Goal: Task Accomplishment & Management: Complete application form

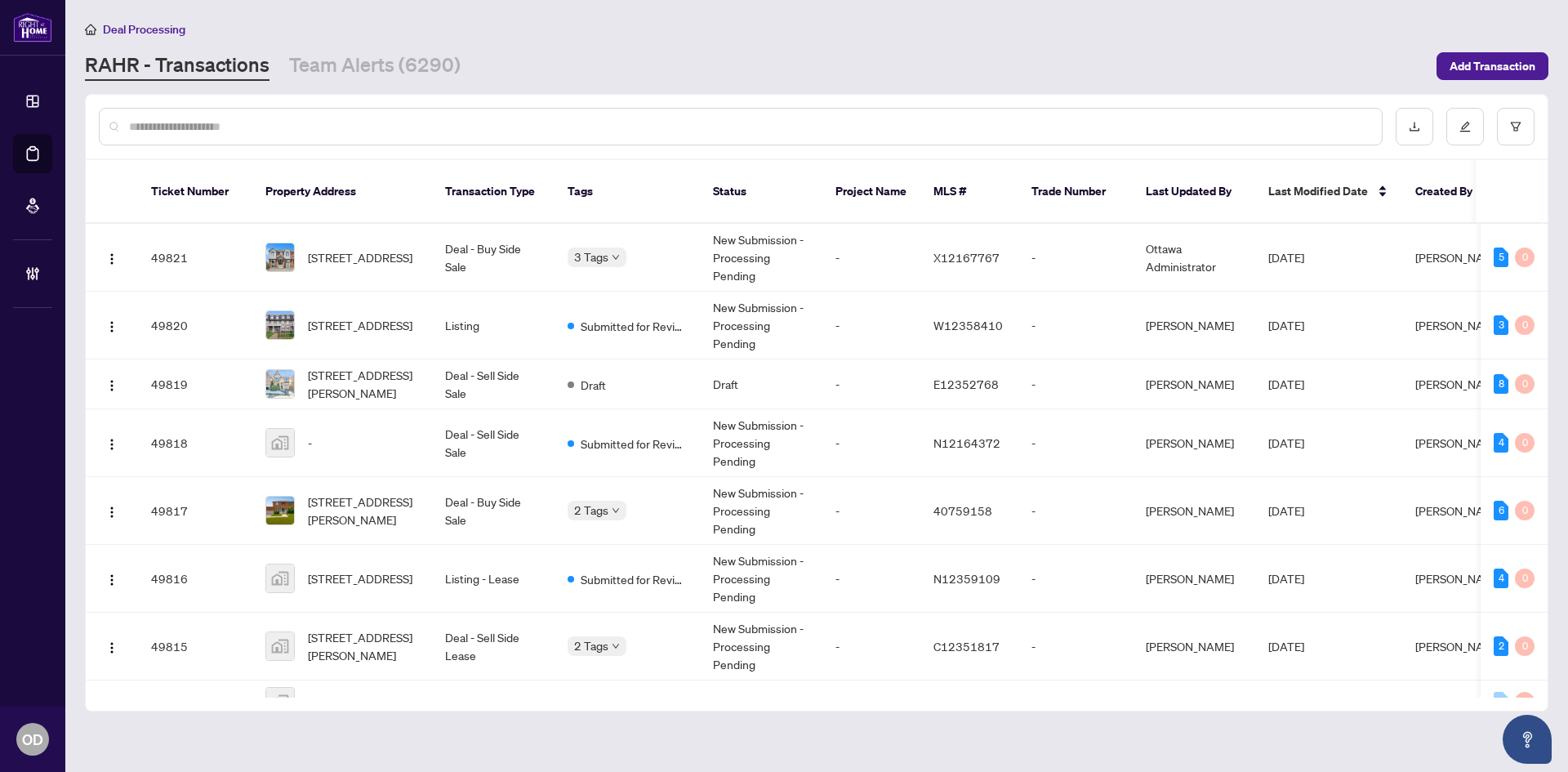
click at [236, 119] on input "text" at bounding box center [748, 126] width 1239 height 18
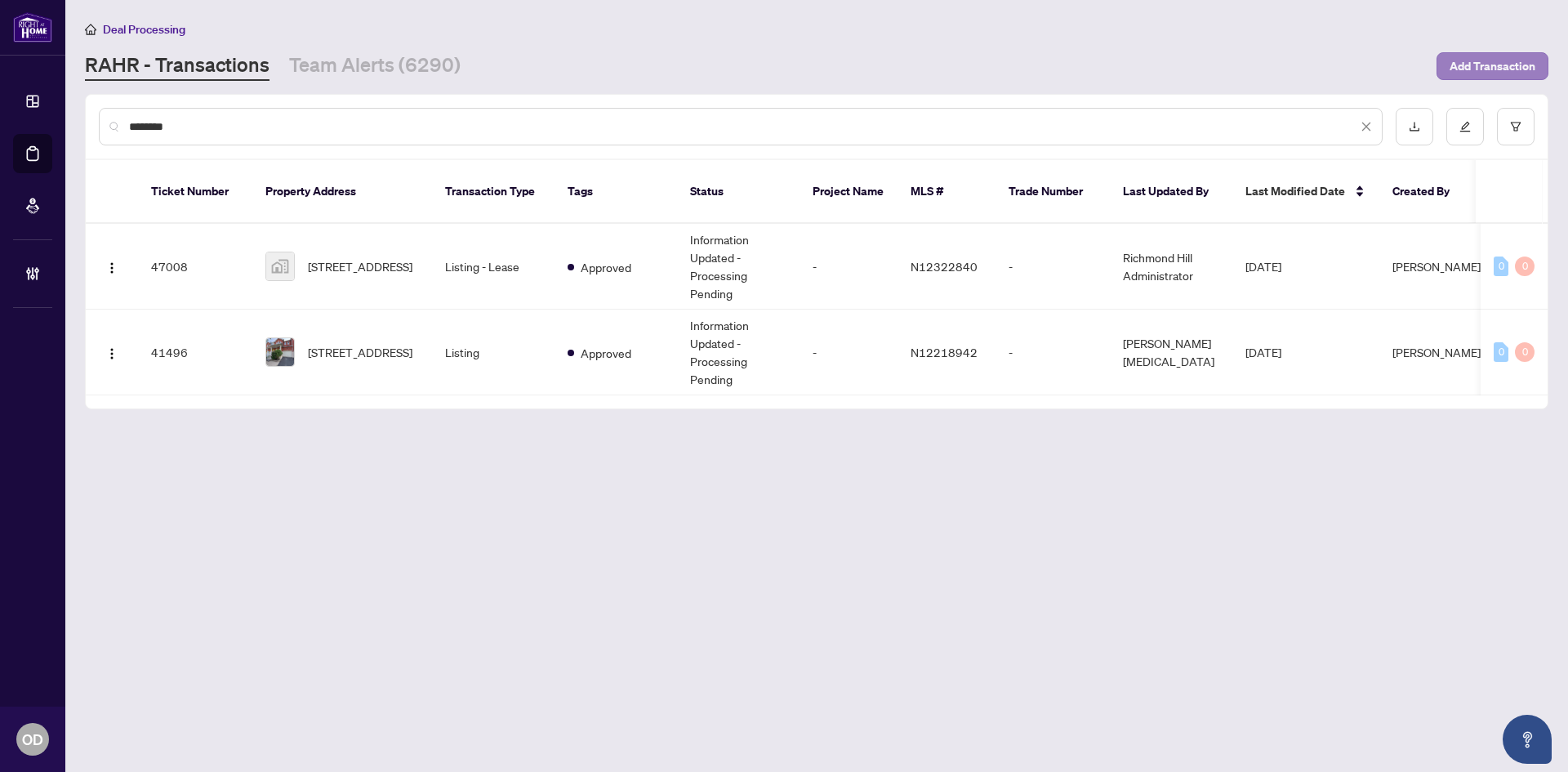
type input "********"
click at [1488, 69] on span "Add Transaction" at bounding box center [1492, 66] width 86 height 26
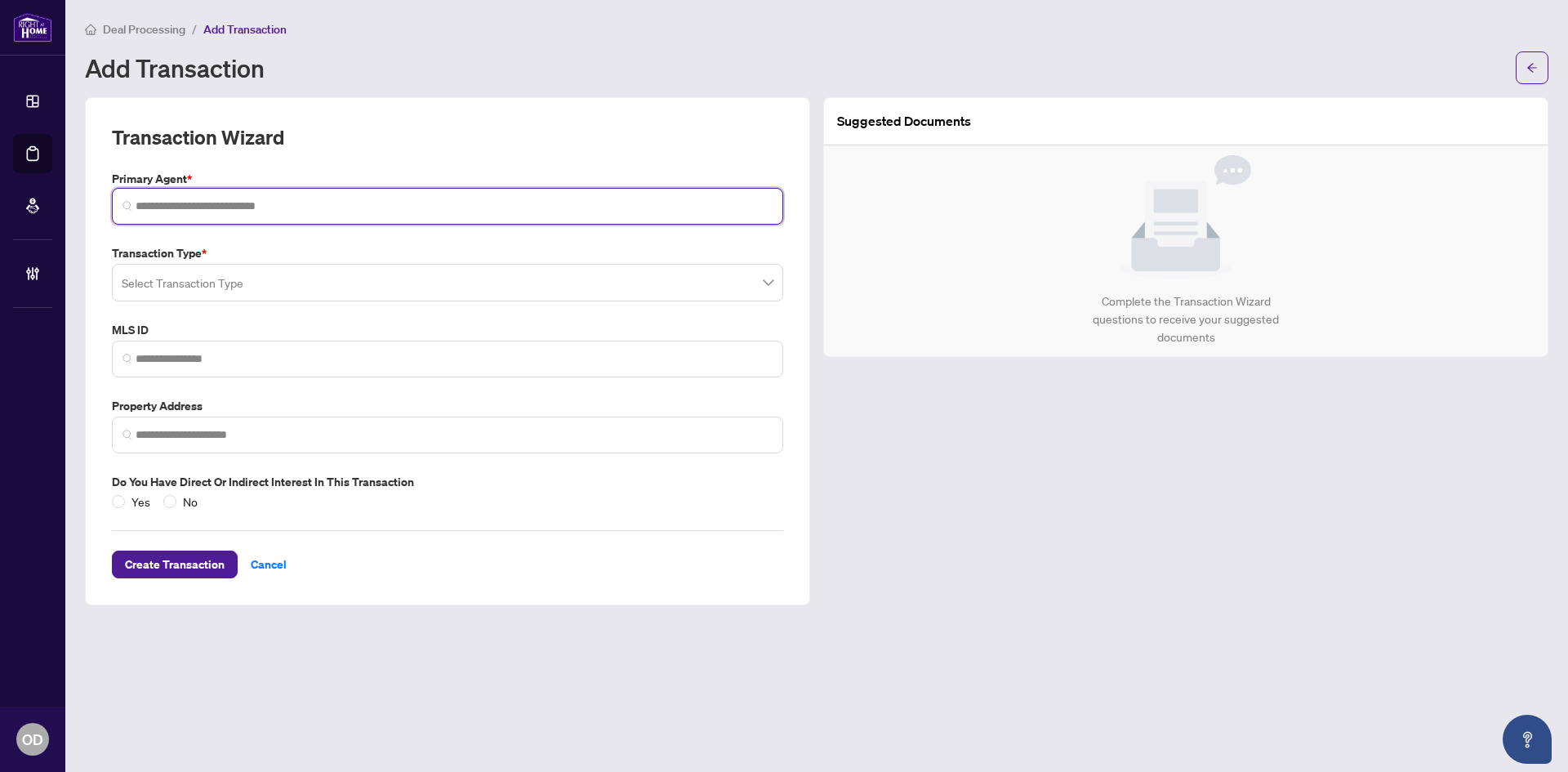
click at [253, 210] on input "search" at bounding box center [454, 206] width 637 height 17
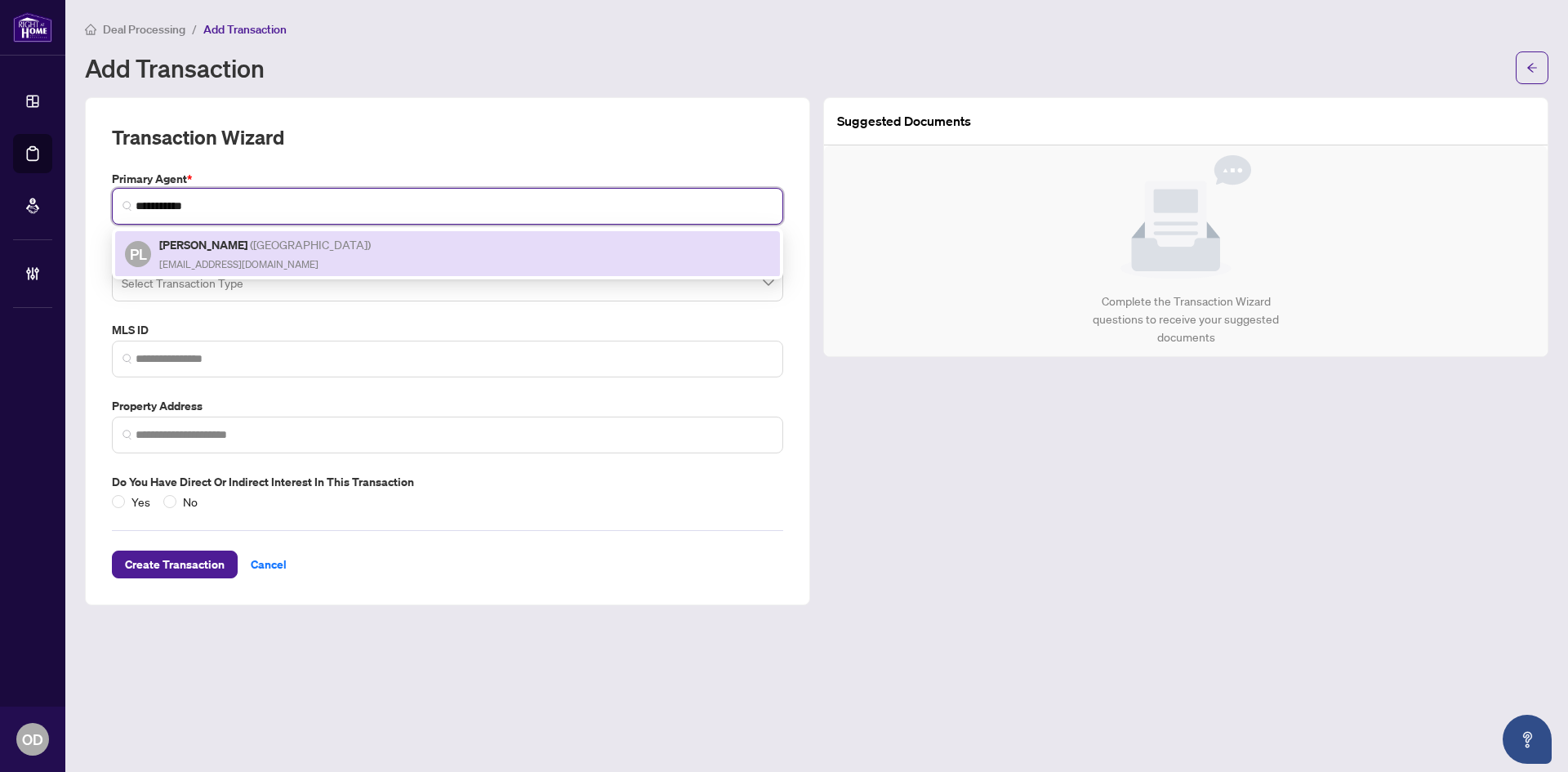
click at [293, 250] on span "( [GEOGRAPHIC_DATA] )" at bounding box center [310, 244] width 121 height 15
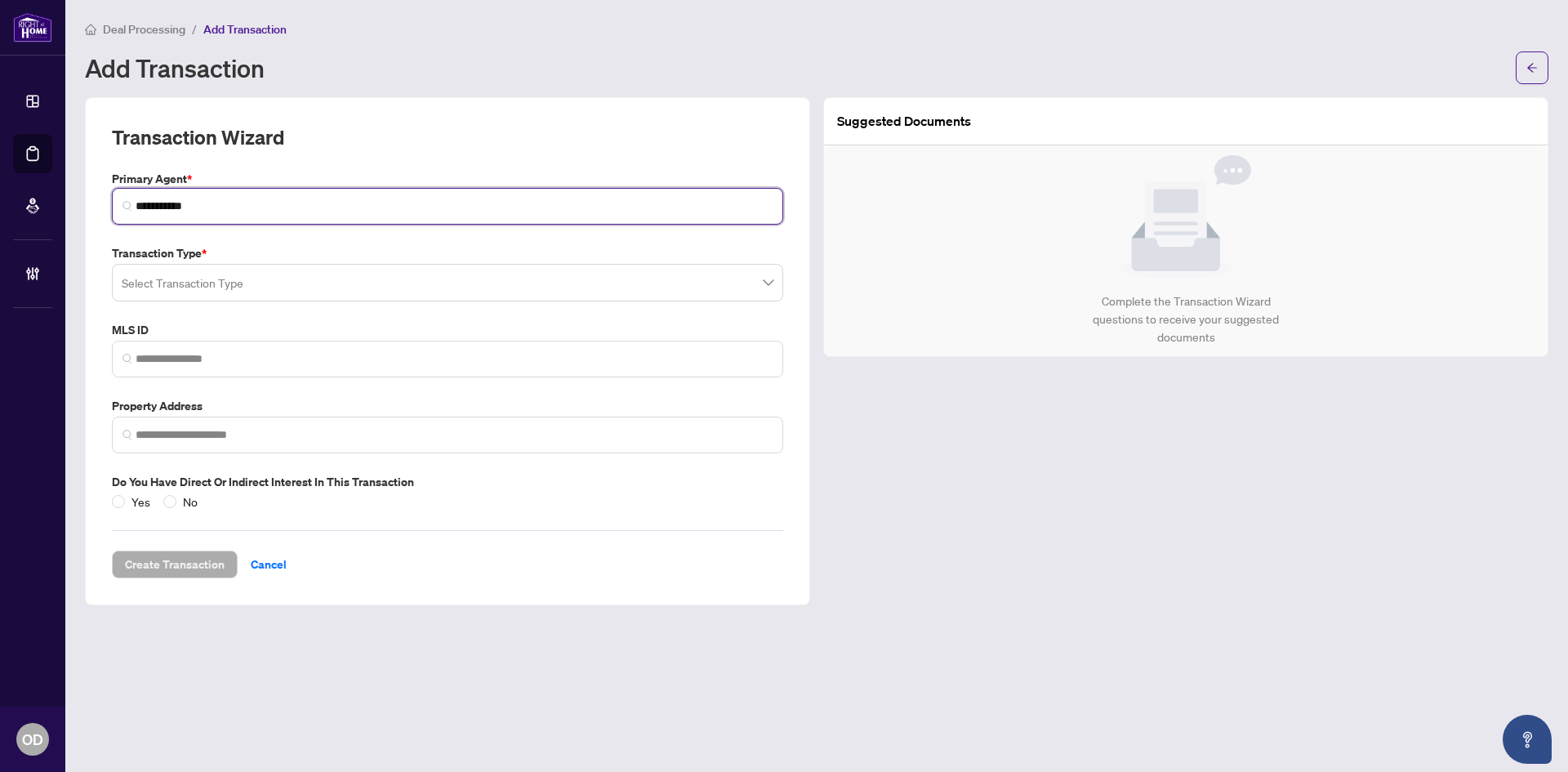
type input "**********"
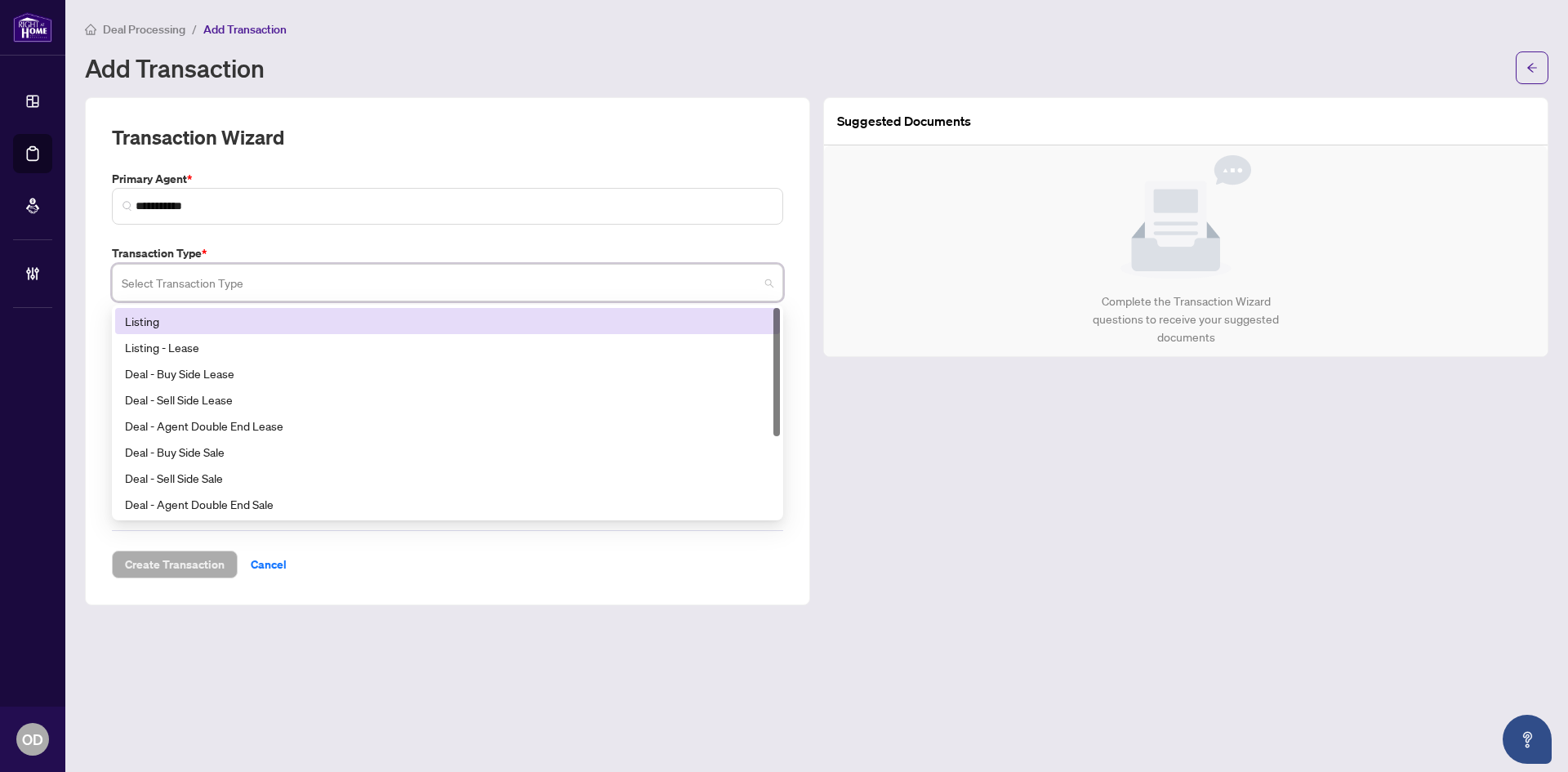
click at [221, 281] on input "search" at bounding box center [440, 285] width 637 height 36
click at [257, 324] on div "Listing" at bounding box center [448, 320] width 645 height 18
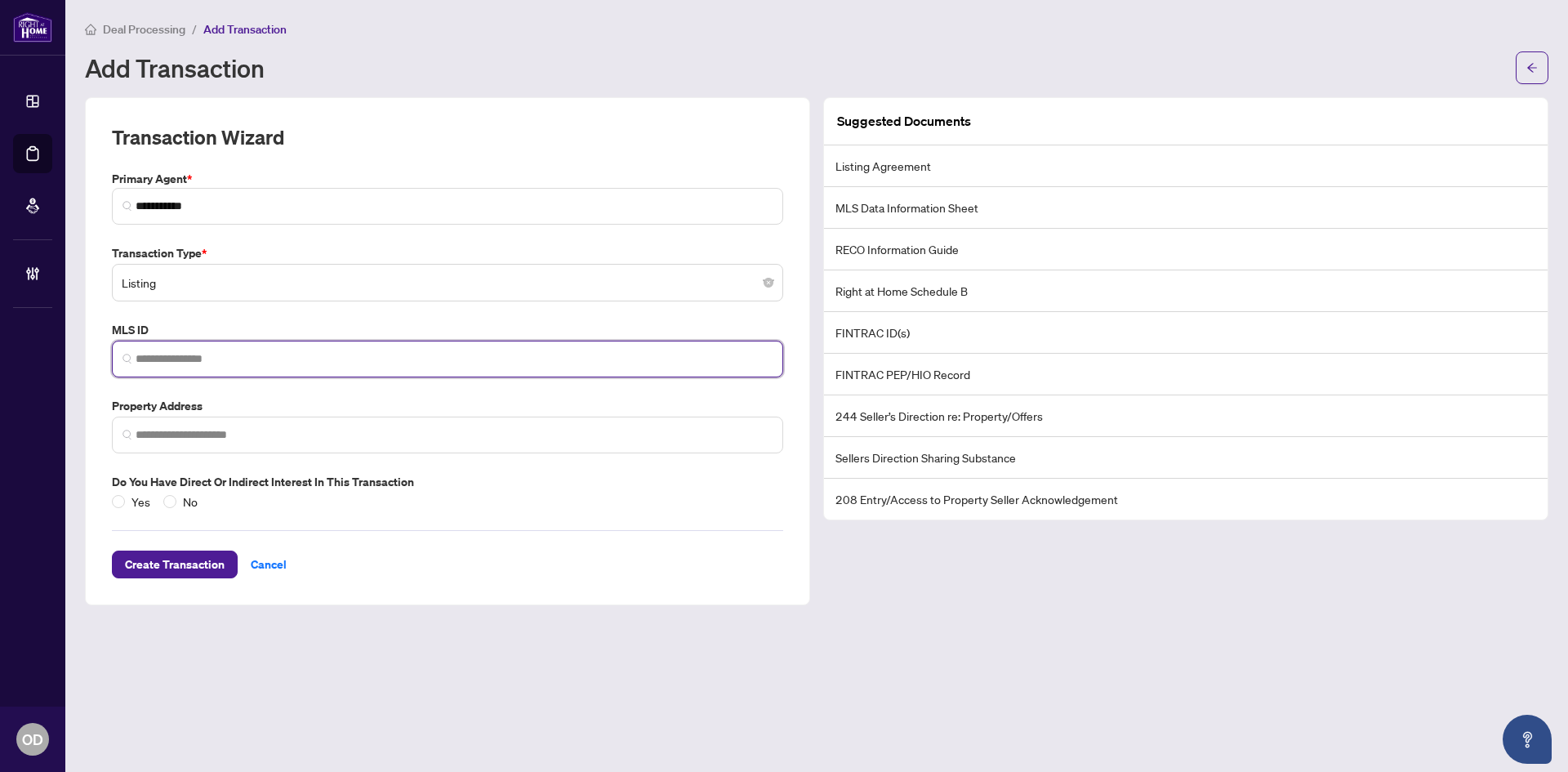
click at [226, 354] on input "search" at bounding box center [454, 359] width 637 height 17
click at [306, 353] on input "search" at bounding box center [454, 359] width 637 height 17
paste input "*********"
type input "*********"
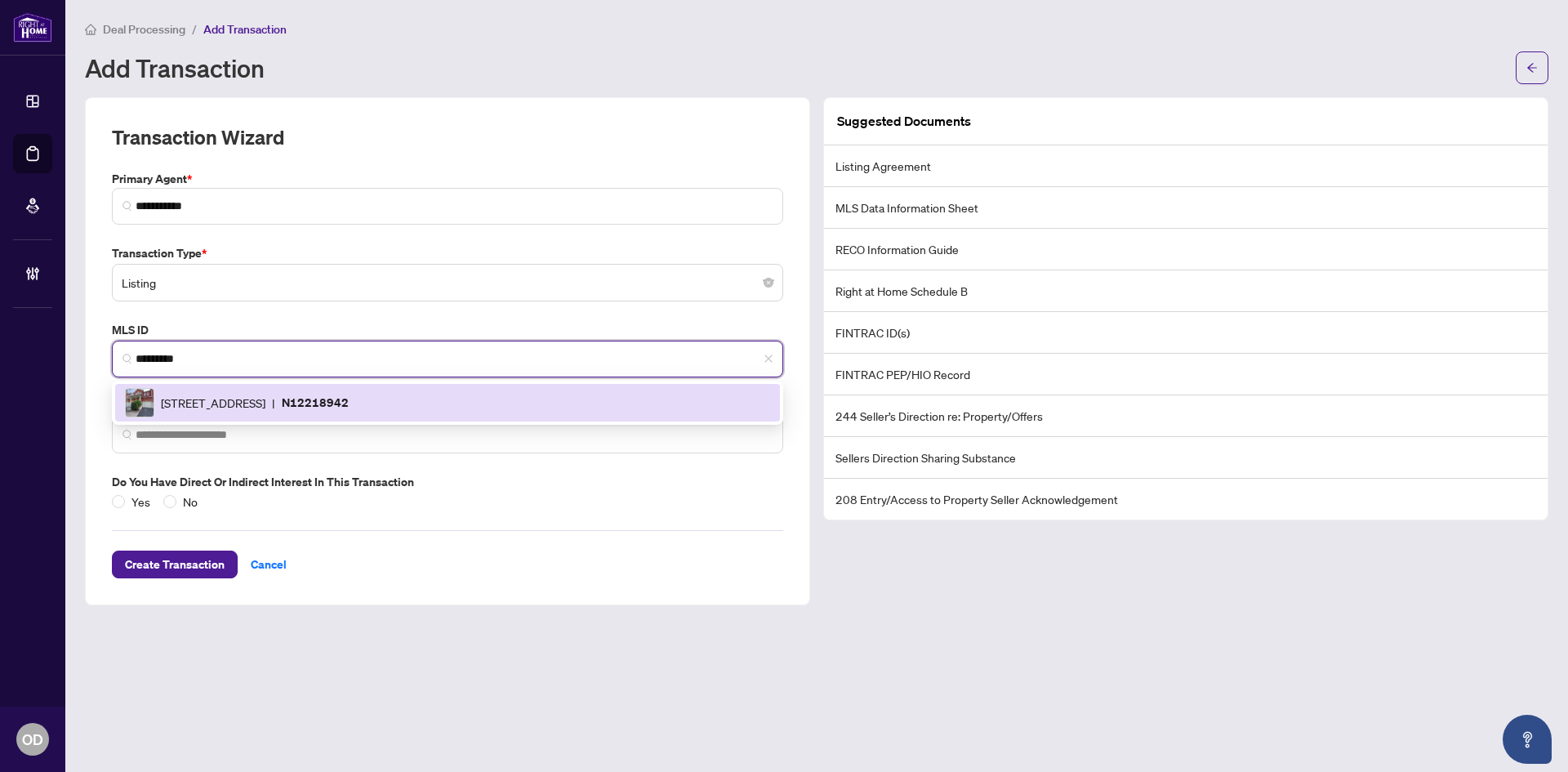
click at [278, 388] on div "[STREET_ADDRESS] | N12218942" at bounding box center [448, 402] width 645 height 29
type input "**********"
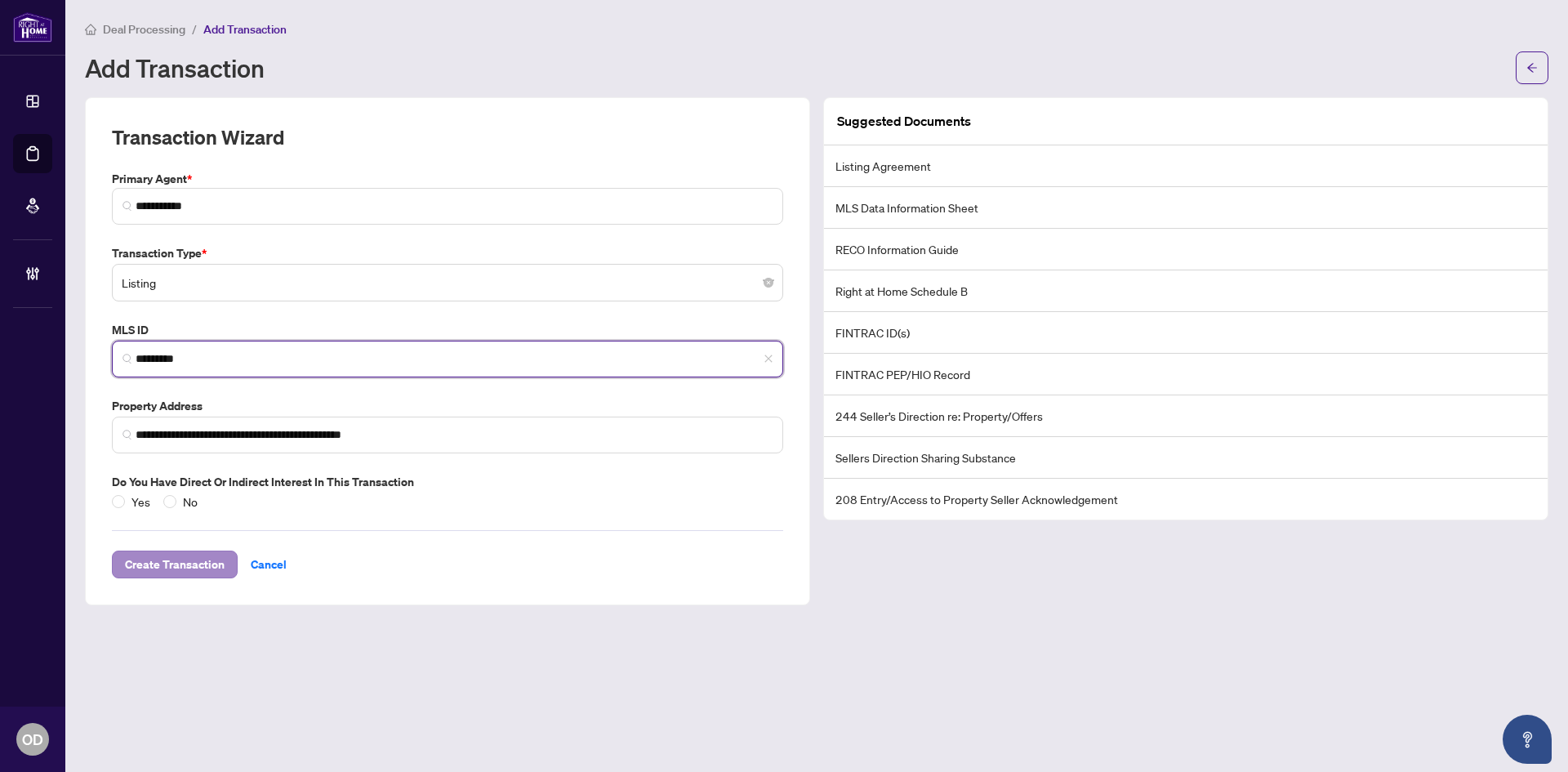
type input "*********"
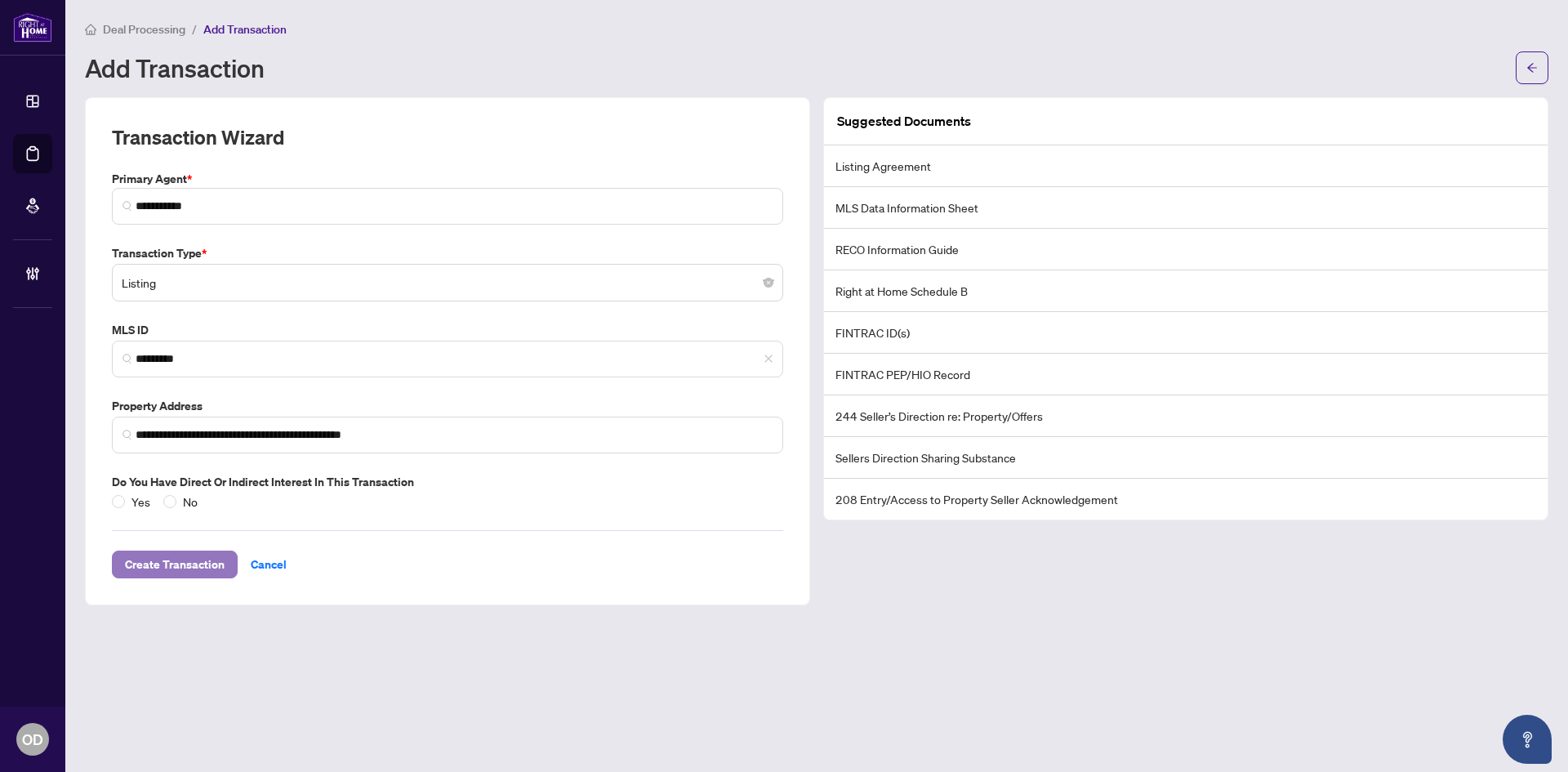
click at [194, 560] on span "Create Transaction" at bounding box center [175, 565] width 100 height 26
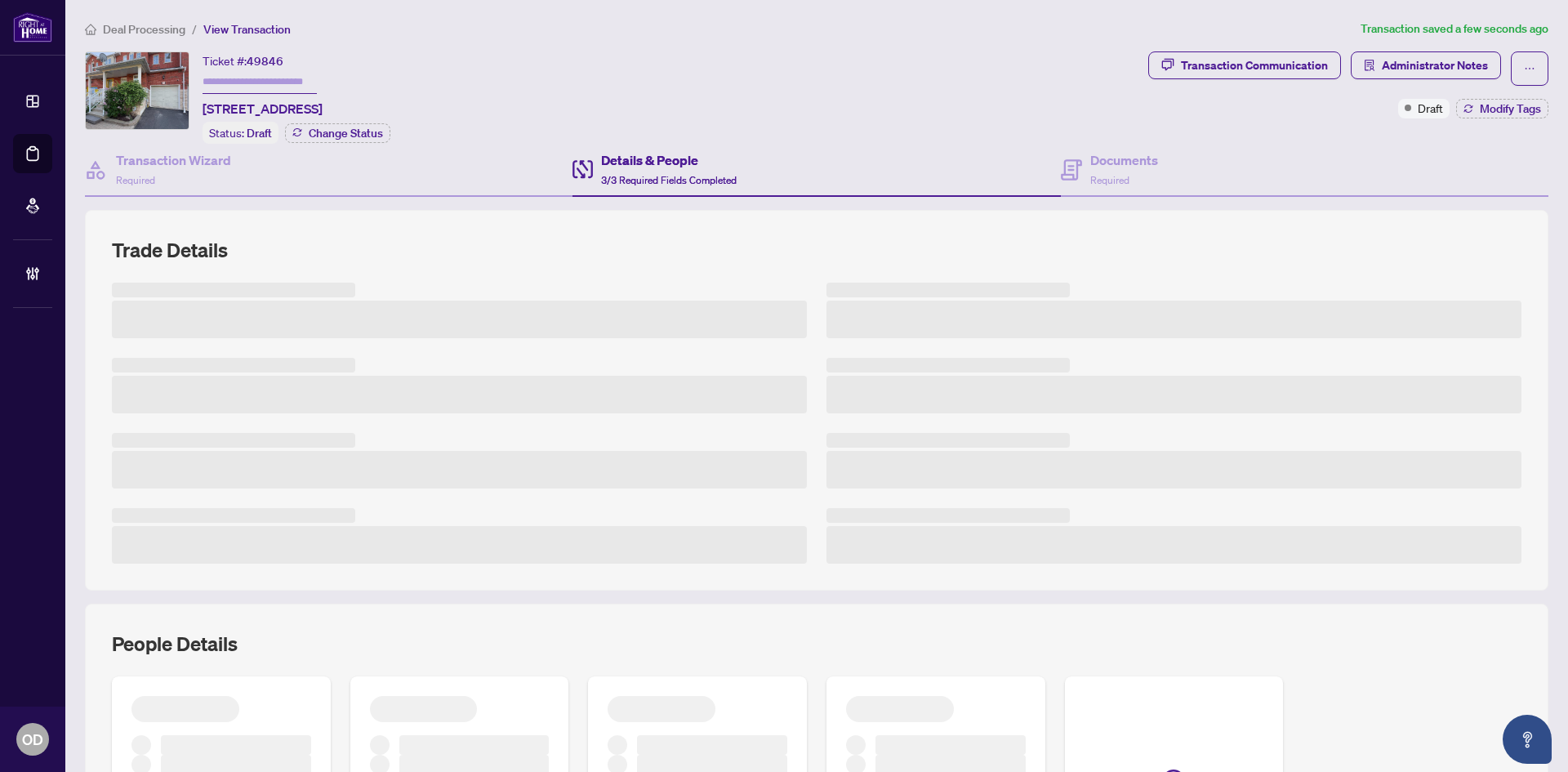
click at [243, 196] on div "Transaction Wizard Required Details & People 3/3 Required Fields Completed Docu…" at bounding box center [816, 547] width 1463 height 807
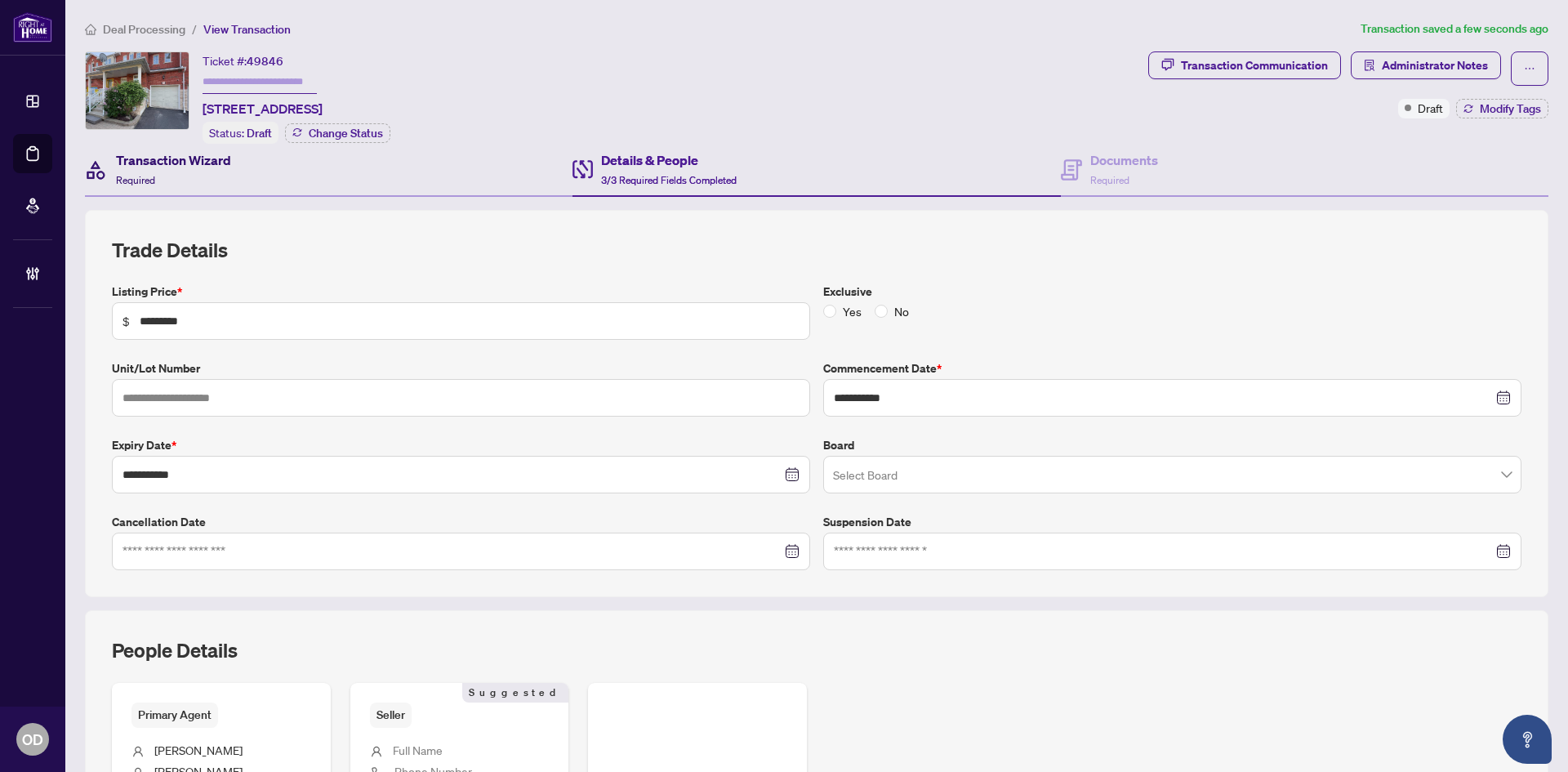
click at [194, 178] on div "Transaction Wizard Required" at bounding box center [173, 169] width 115 height 39
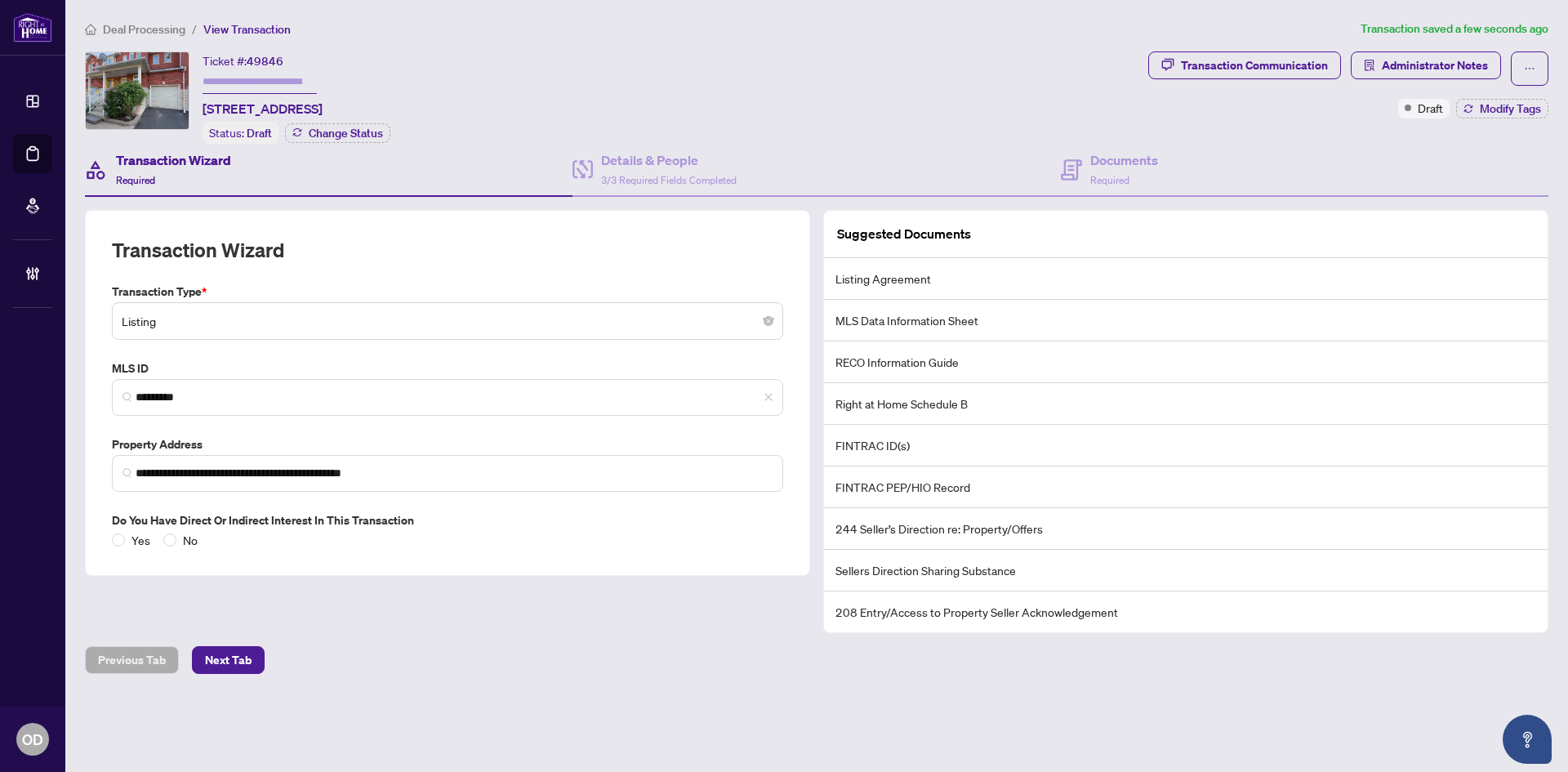
click at [229, 314] on span "Listing" at bounding box center [447, 320] width 651 height 31
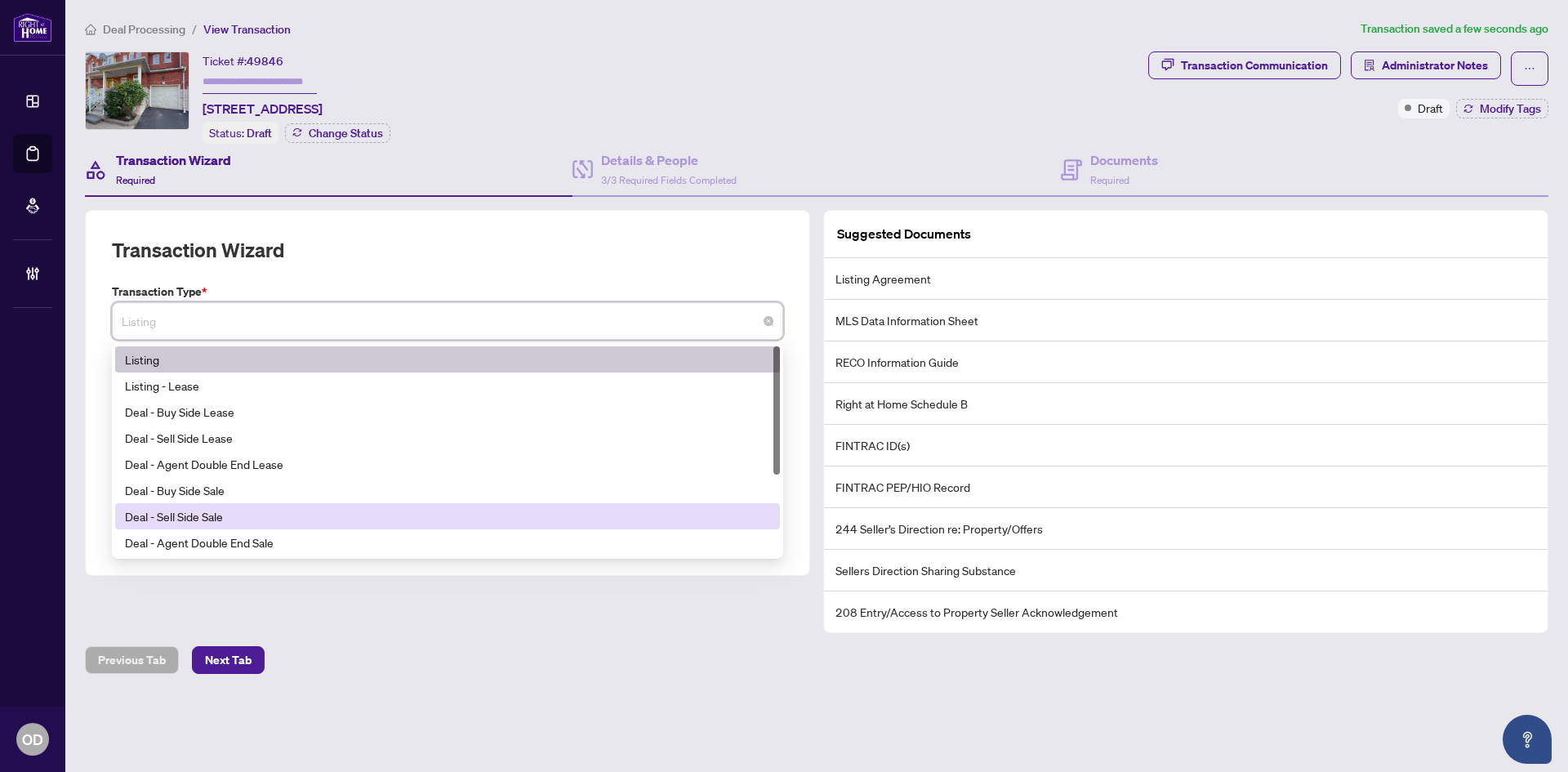
click at [237, 515] on div "Deal - Sell Side Sale" at bounding box center [448, 516] width 645 height 18
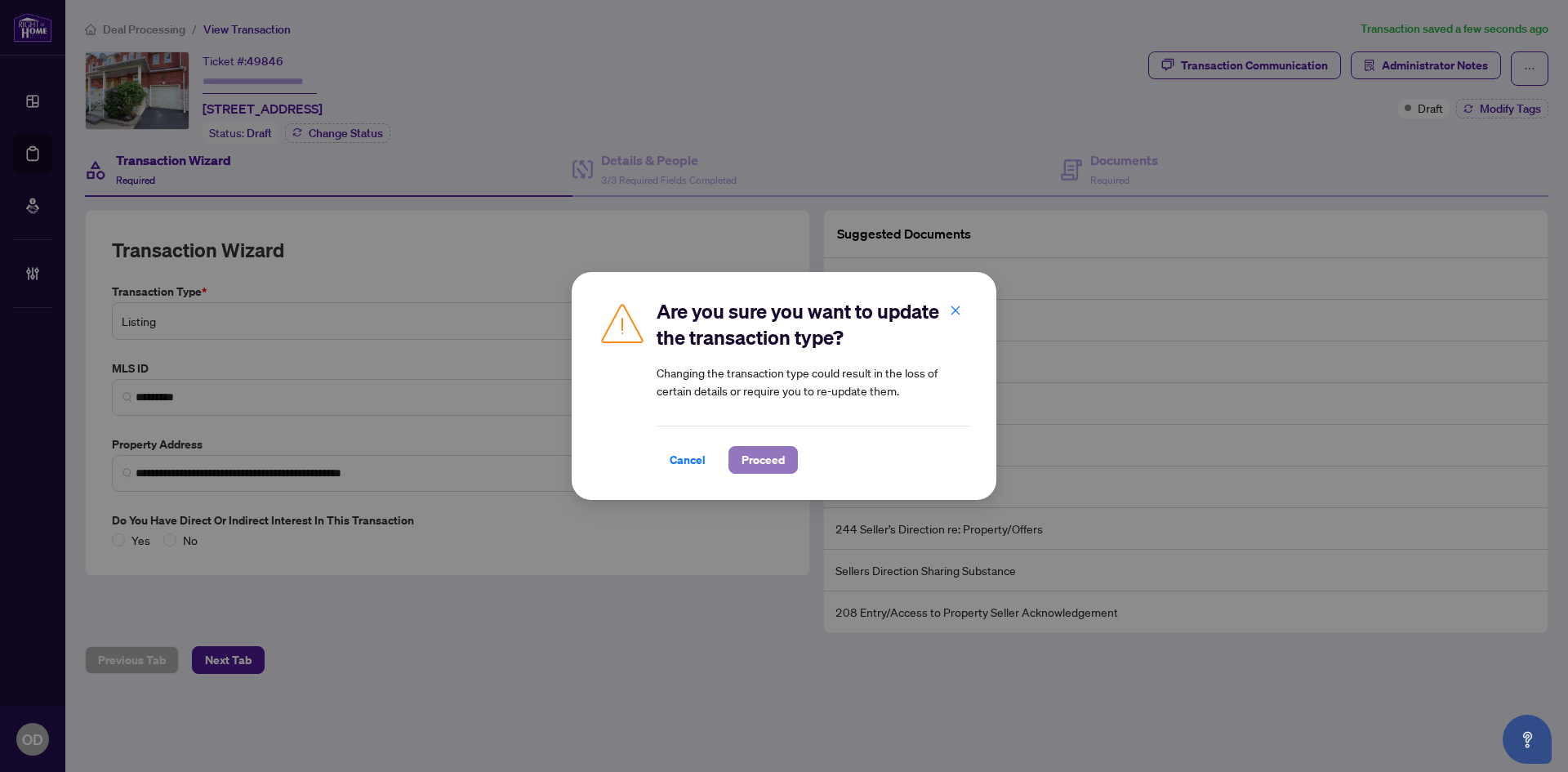
click at [779, 467] on span "Proceed" at bounding box center [763, 460] width 43 height 26
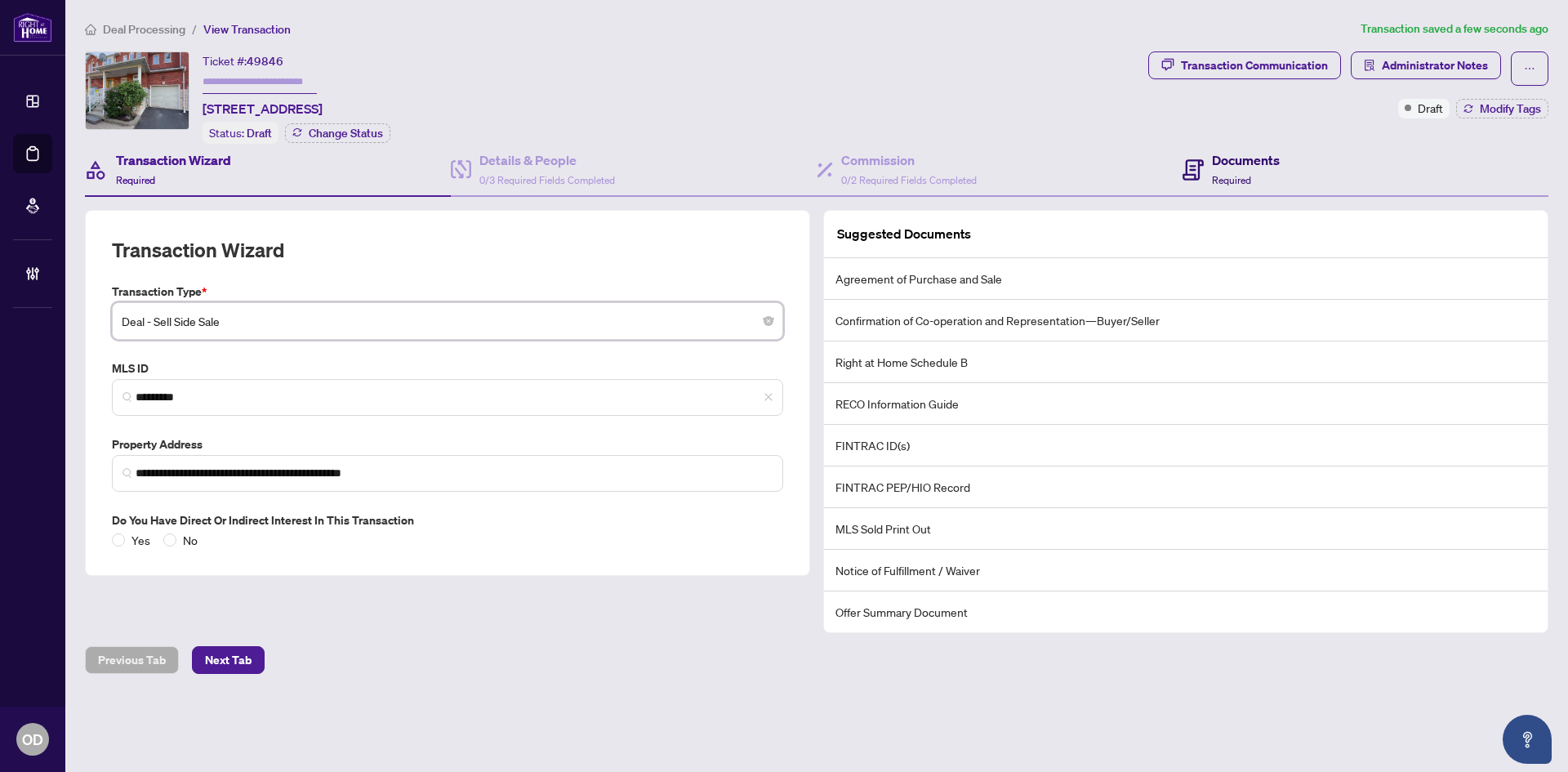
click at [1231, 174] on span "Required" at bounding box center [1232, 180] width 40 height 12
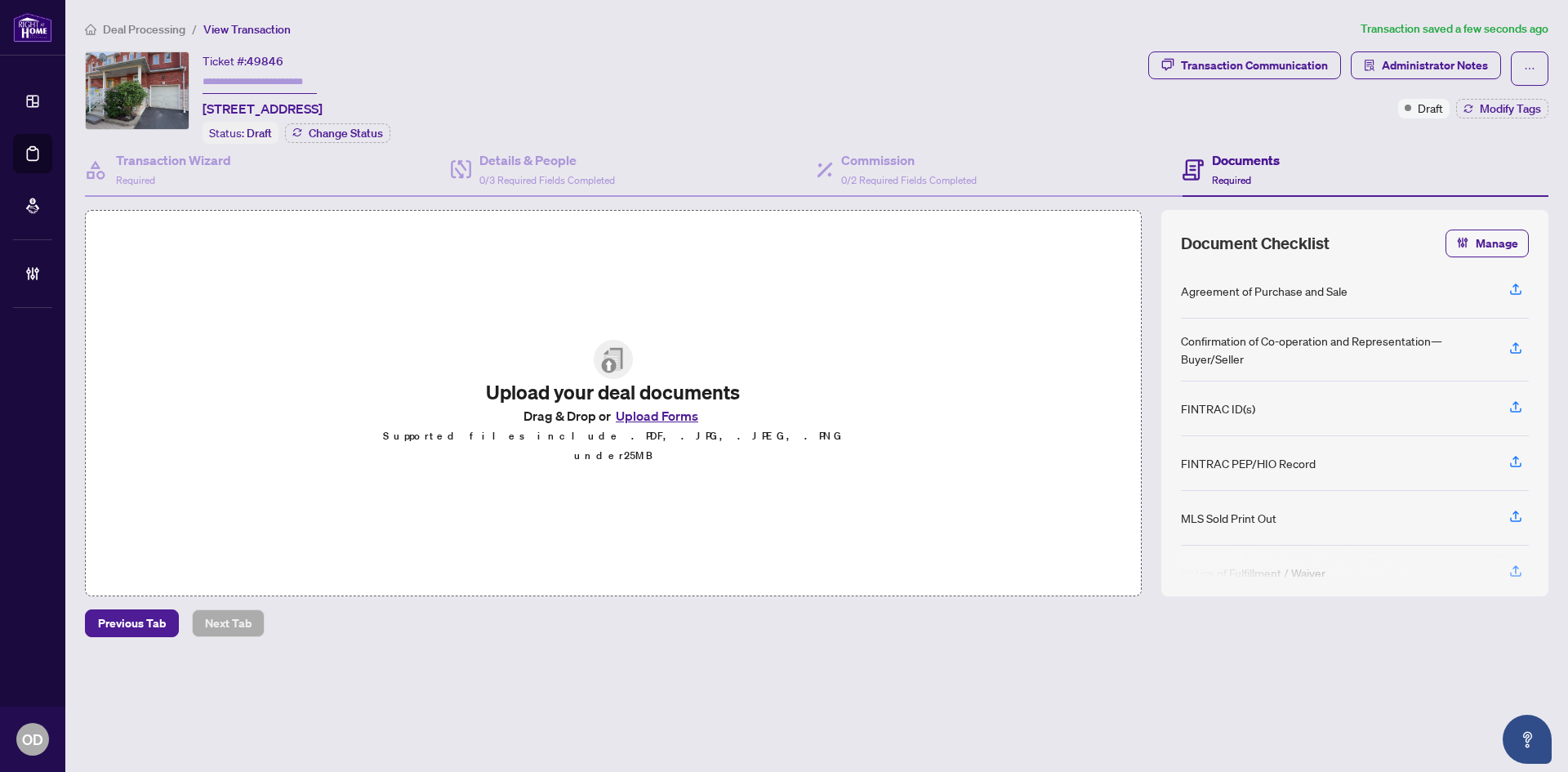
click at [1266, 162] on h4 "Documents" at bounding box center [1246, 159] width 68 height 20
click at [996, 143] on div "Commission 0/2 Required Fields Completed" at bounding box center [999, 170] width 366 height 53
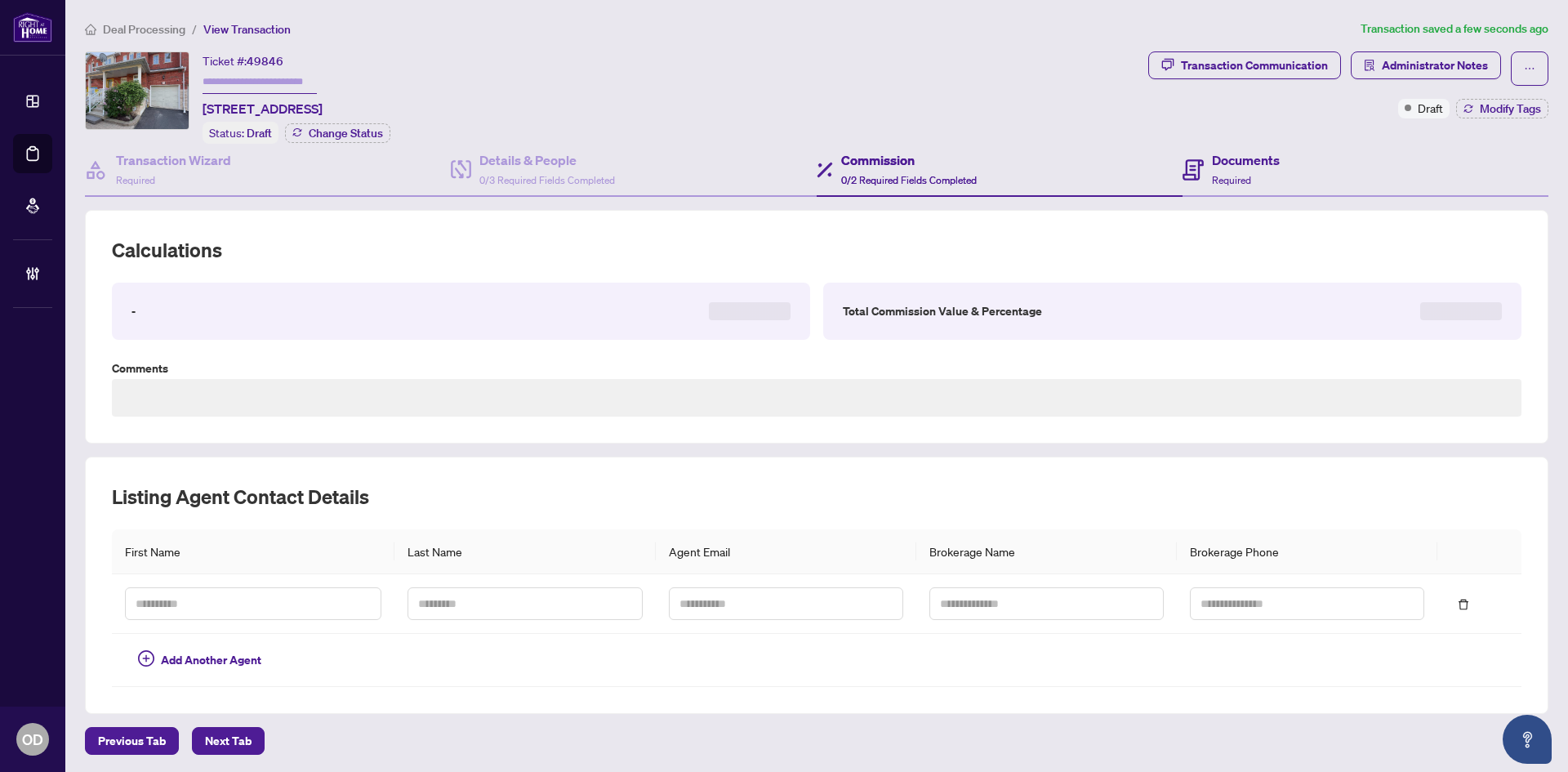
click at [1282, 165] on div "Documents Required" at bounding box center [1365, 170] width 366 height 53
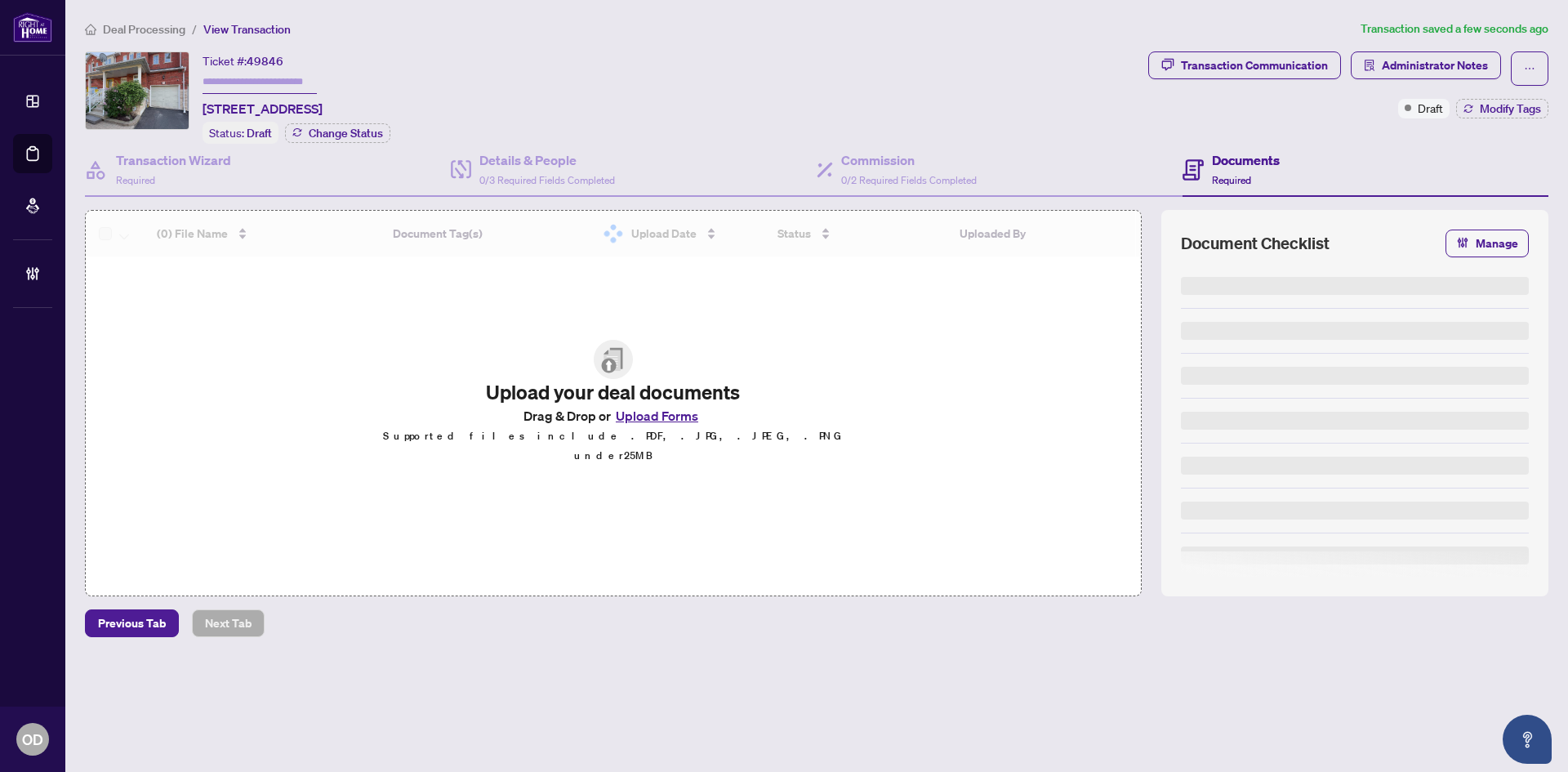
drag, startPoint x: 794, startPoint y: 196, endPoint x: 1160, endPoint y: 152, distance: 368.6
click at [800, 196] on div "Transaction Wizard Required Details & People 0/3 Required Fields Completed Comm…" at bounding box center [816, 370] width 1463 height 452
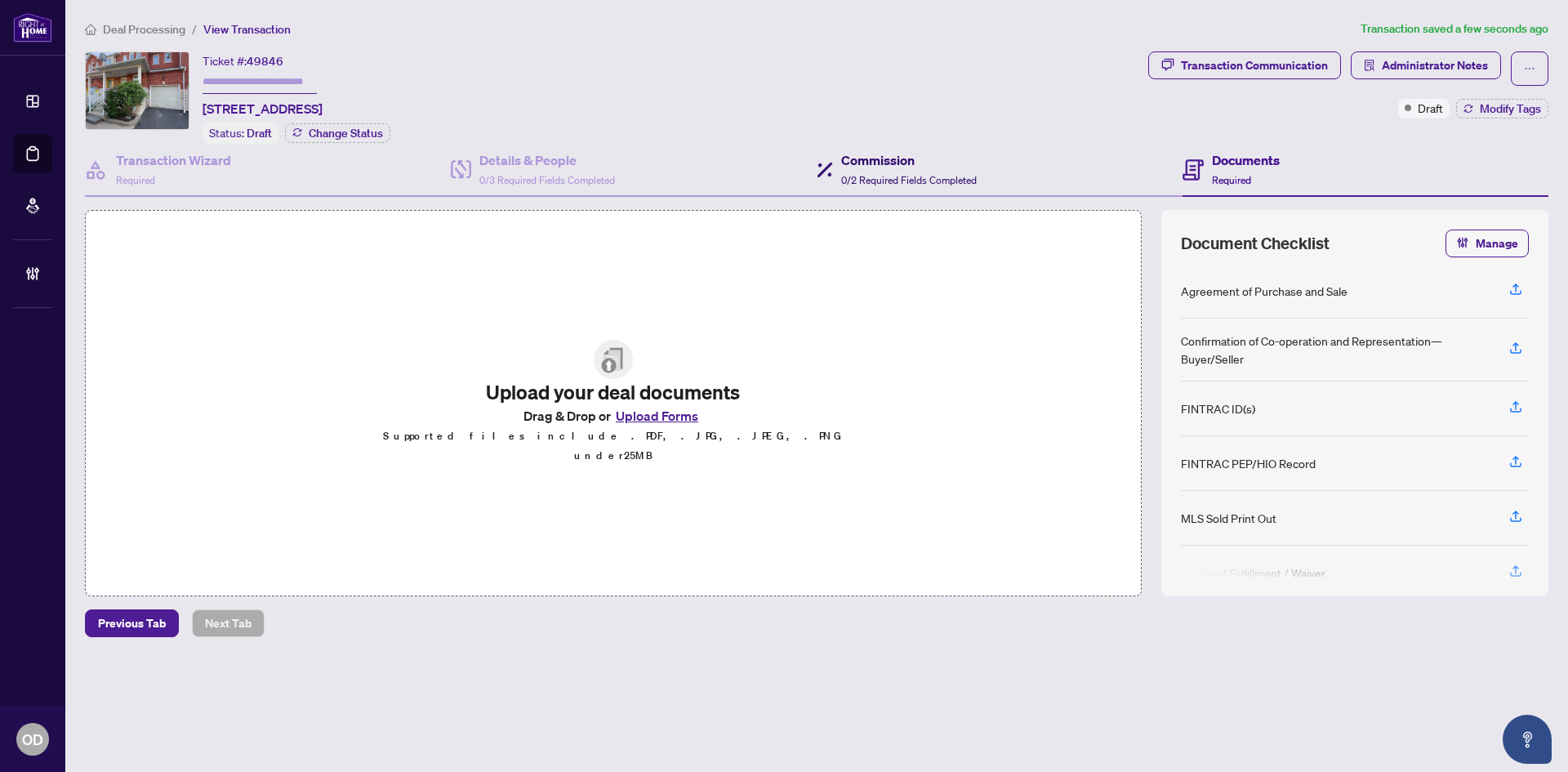
click at [936, 155] on h4 "Commission" at bounding box center [908, 159] width 136 height 20
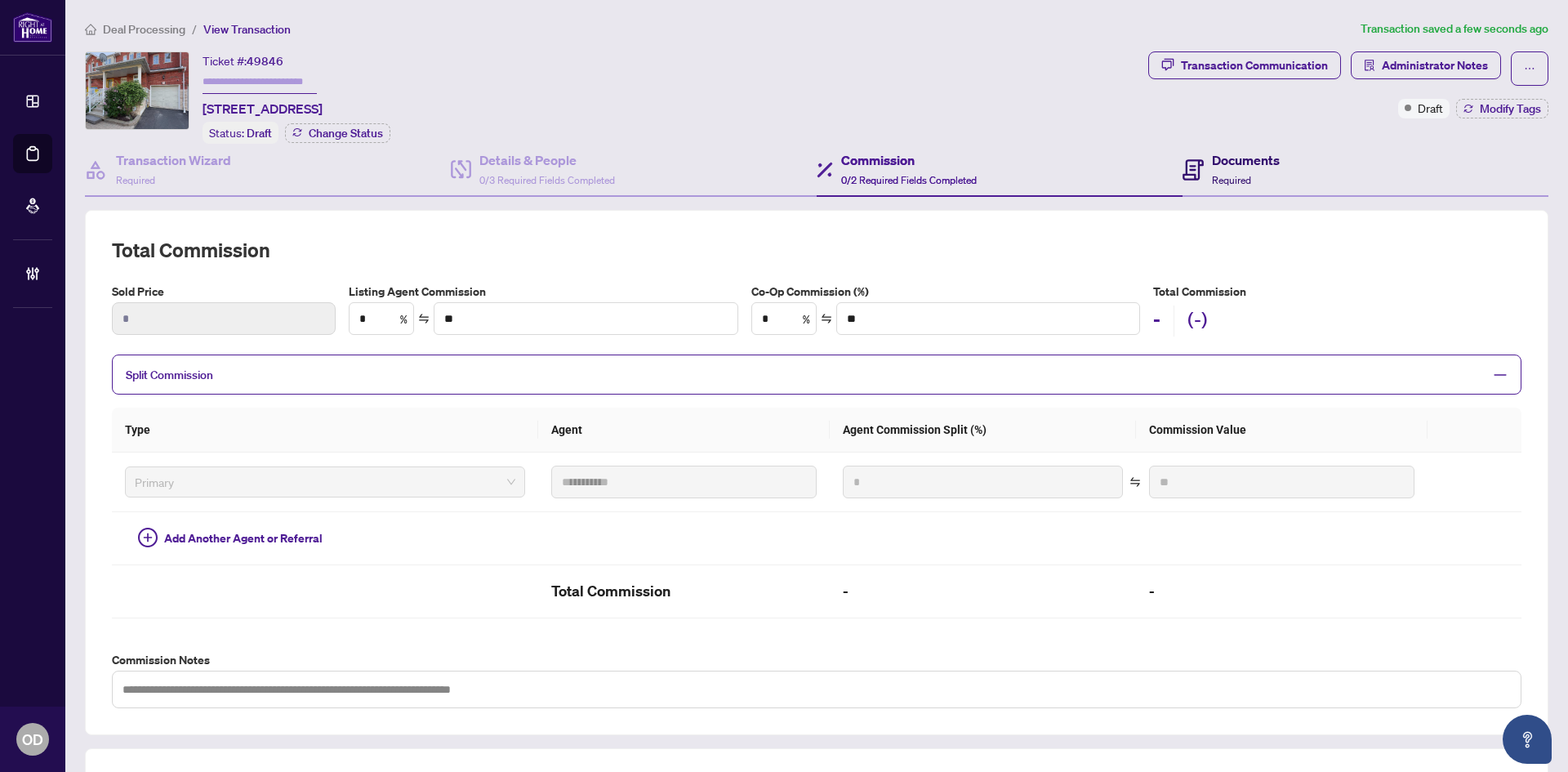
click at [1247, 156] on h4 "Documents" at bounding box center [1246, 159] width 68 height 20
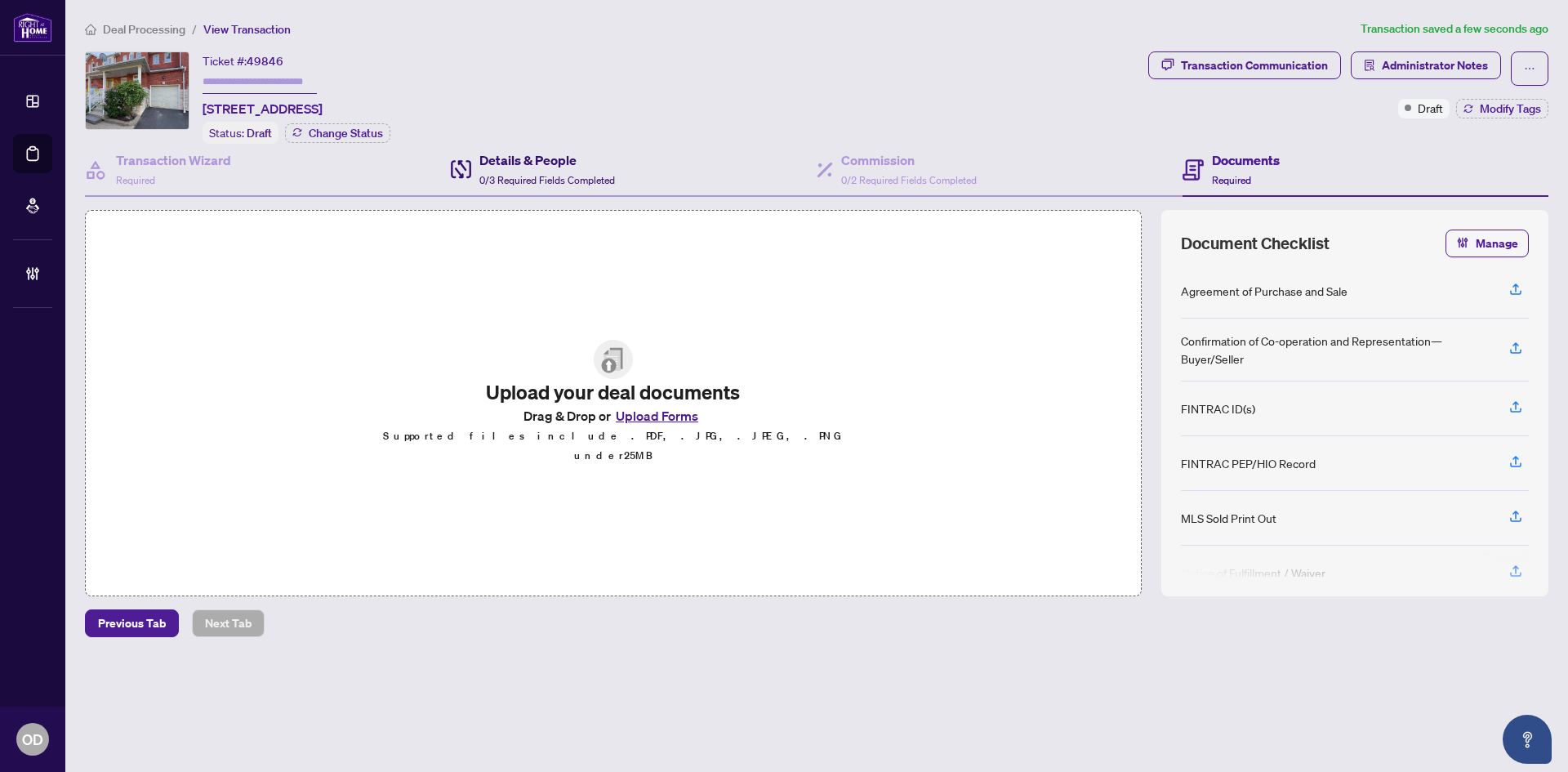
click at [516, 150] on h4 "Details & People" at bounding box center [547, 159] width 136 height 20
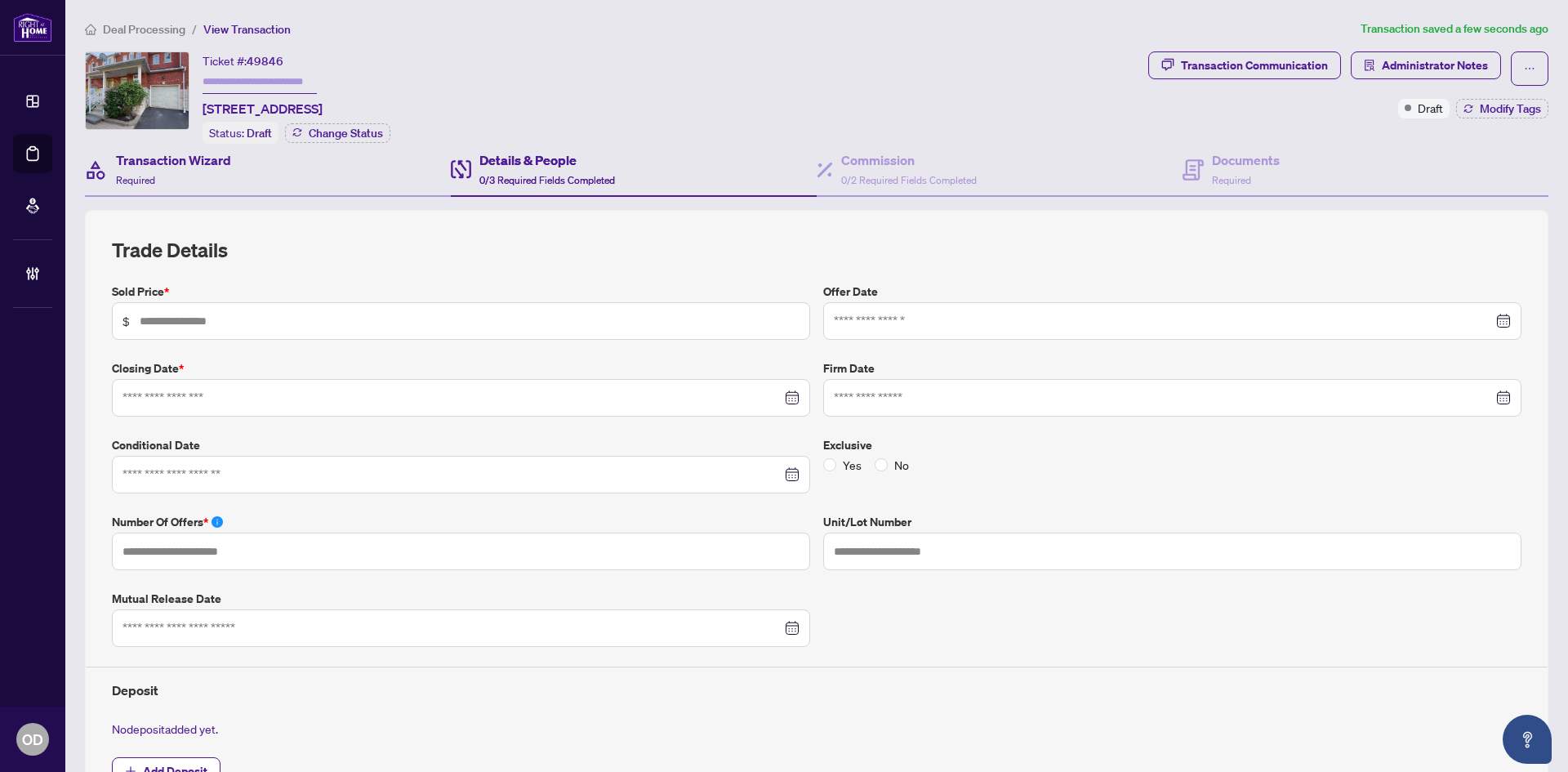
click at [317, 174] on div "Transaction Wizard Required" at bounding box center [268, 170] width 366 height 53
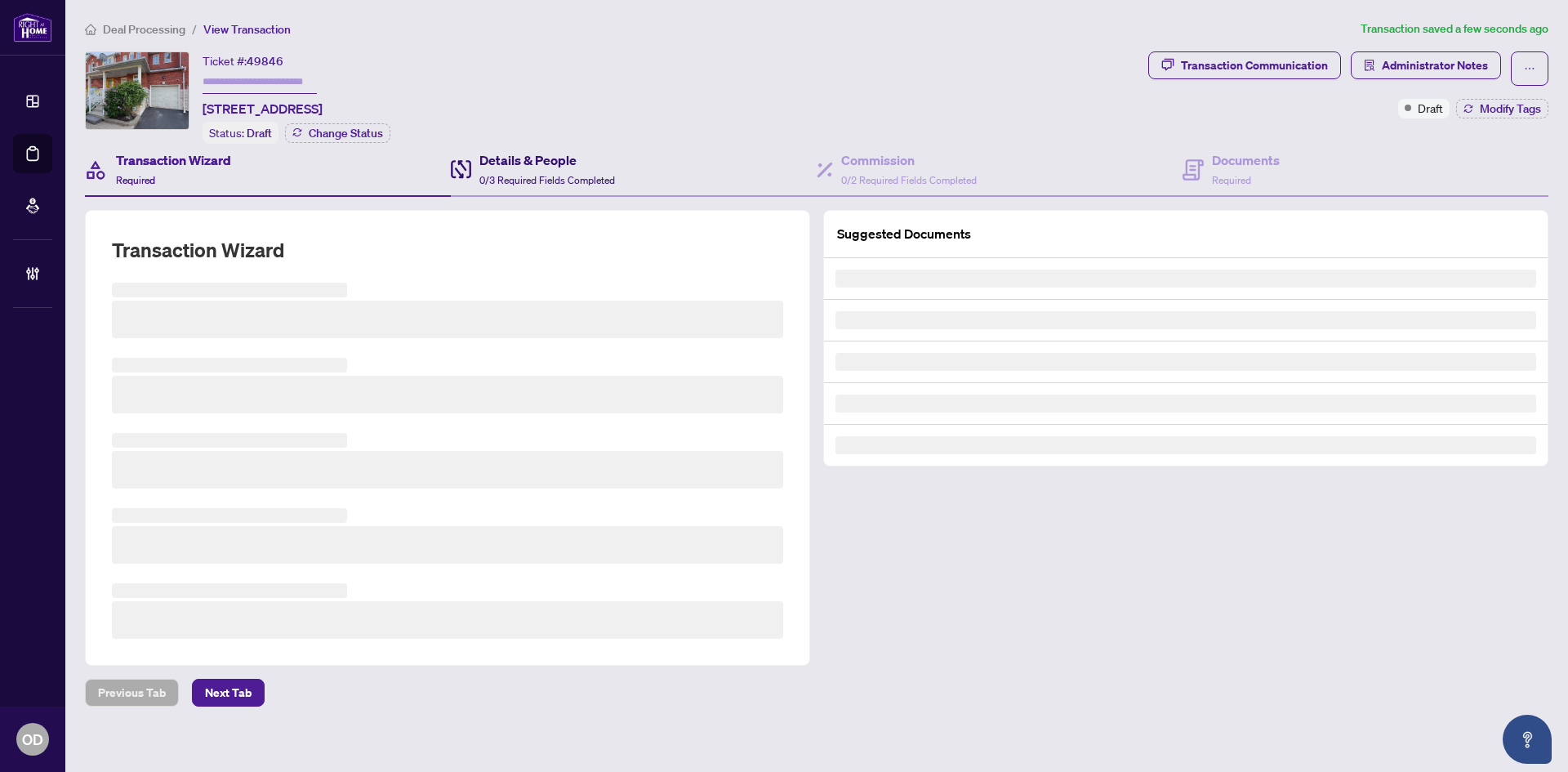
click at [528, 174] on span "0/3 Required Fields Completed" at bounding box center [547, 180] width 136 height 12
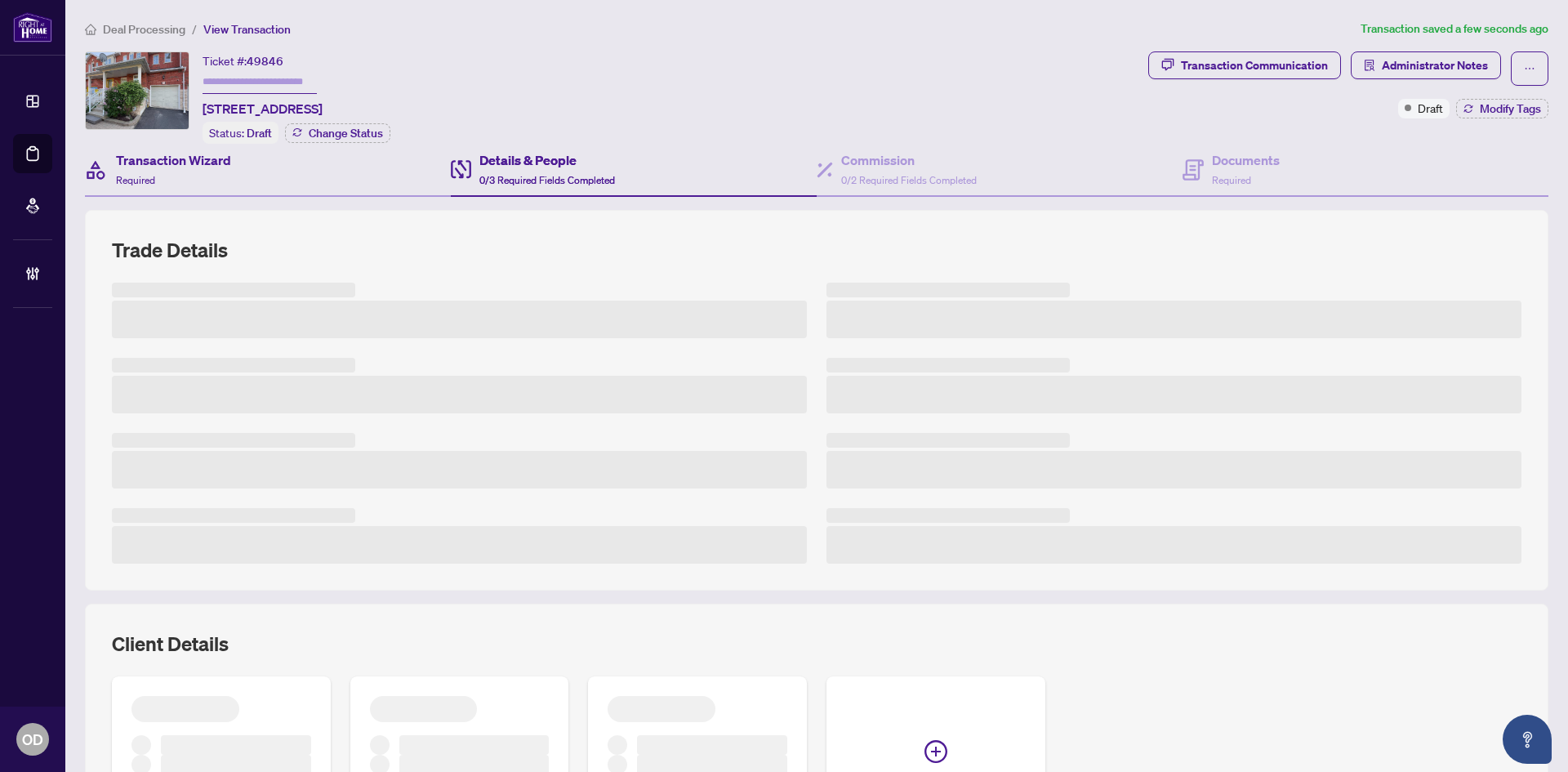
click at [276, 172] on div "Transaction Wizard Required" at bounding box center [268, 170] width 366 height 53
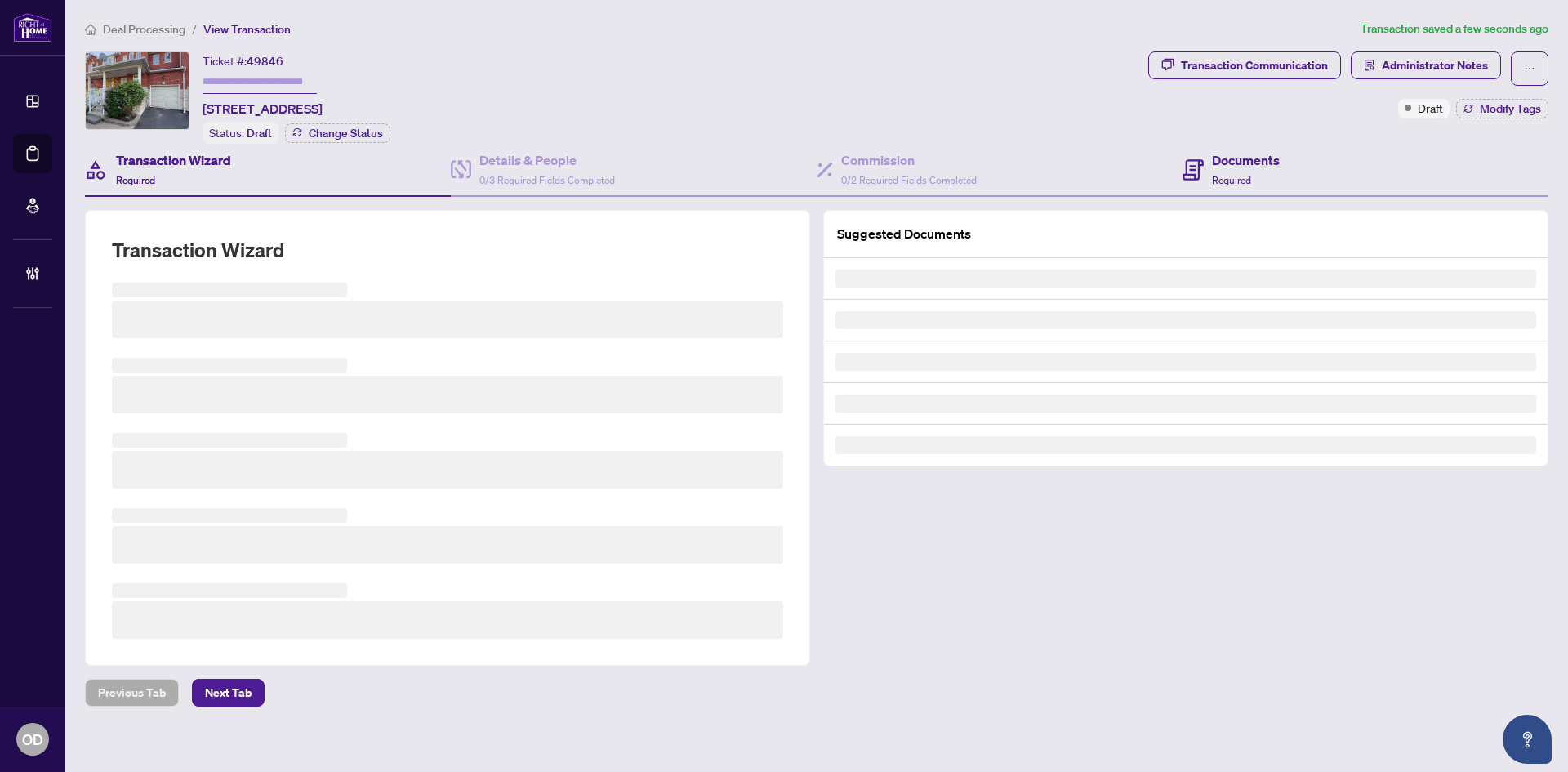
click at [1275, 162] on div "Documents Required" at bounding box center [1365, 170] width 366 height 53
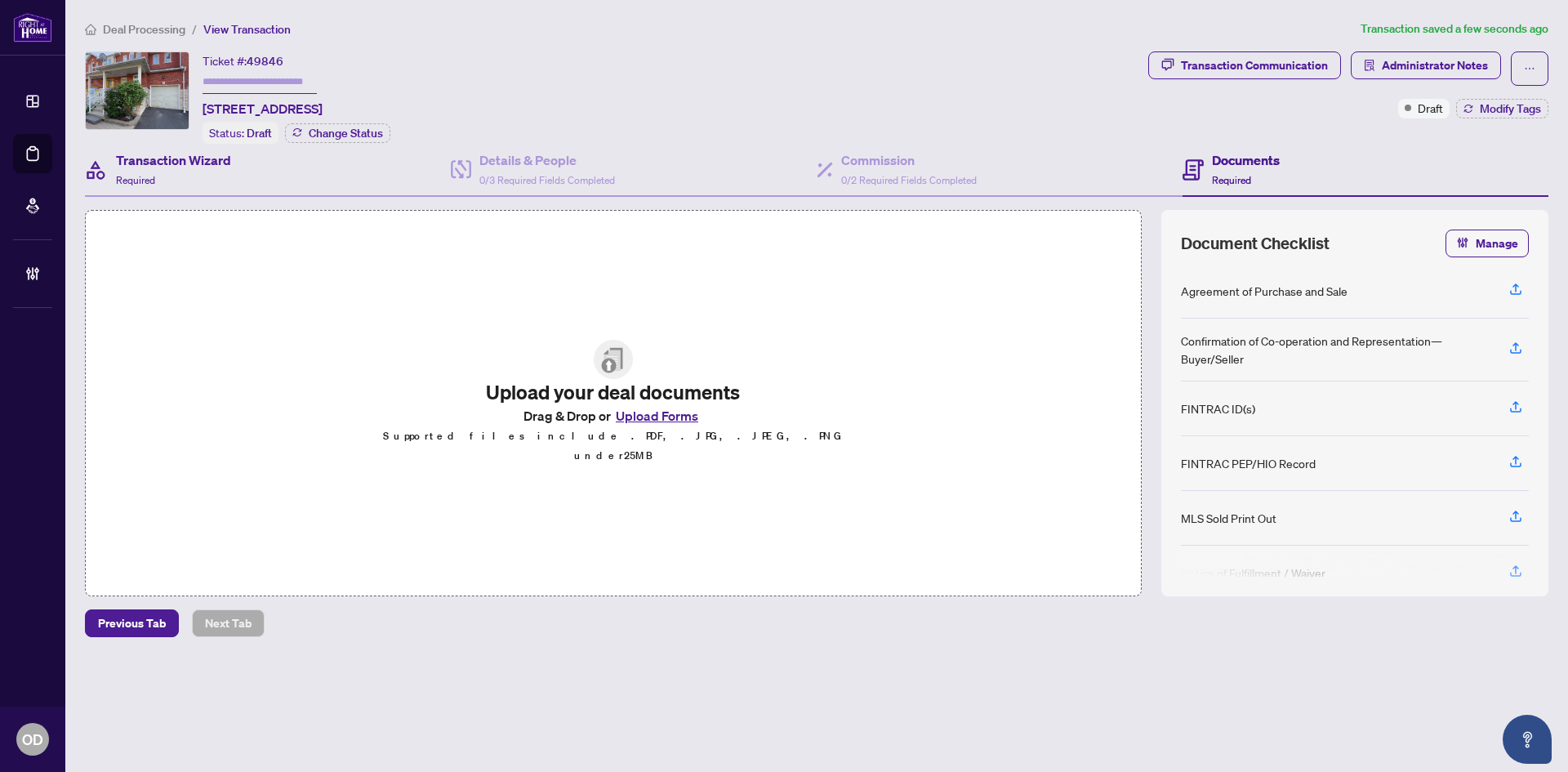
click at [242, 185] on div "Transaction Wizard Required" at bounding box center [268, 170] width 366 height 53
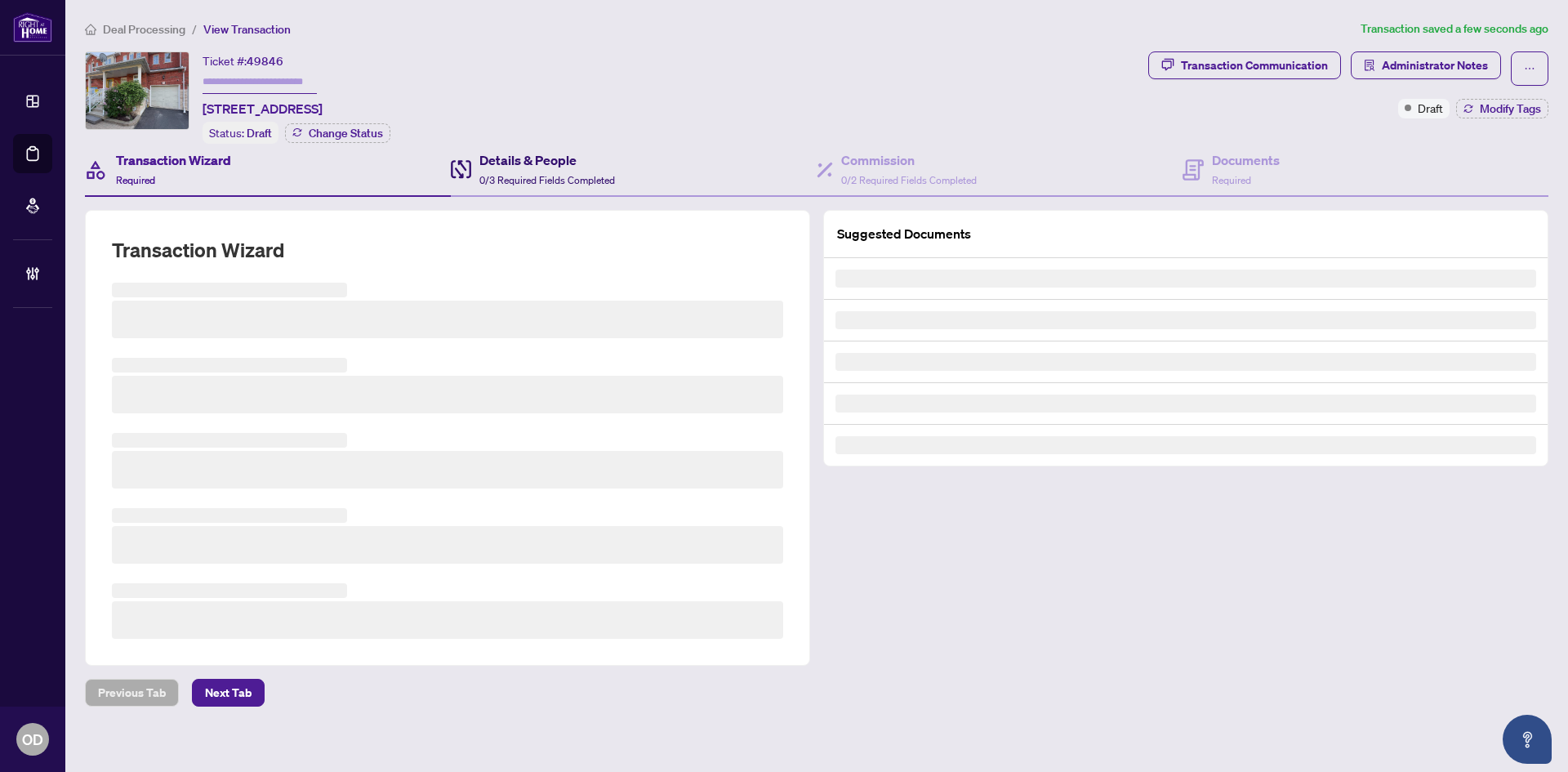
click at [486, 181] on span "0/3 Required Fields Completed" at bounding box center [547, 180] width 136 height 12
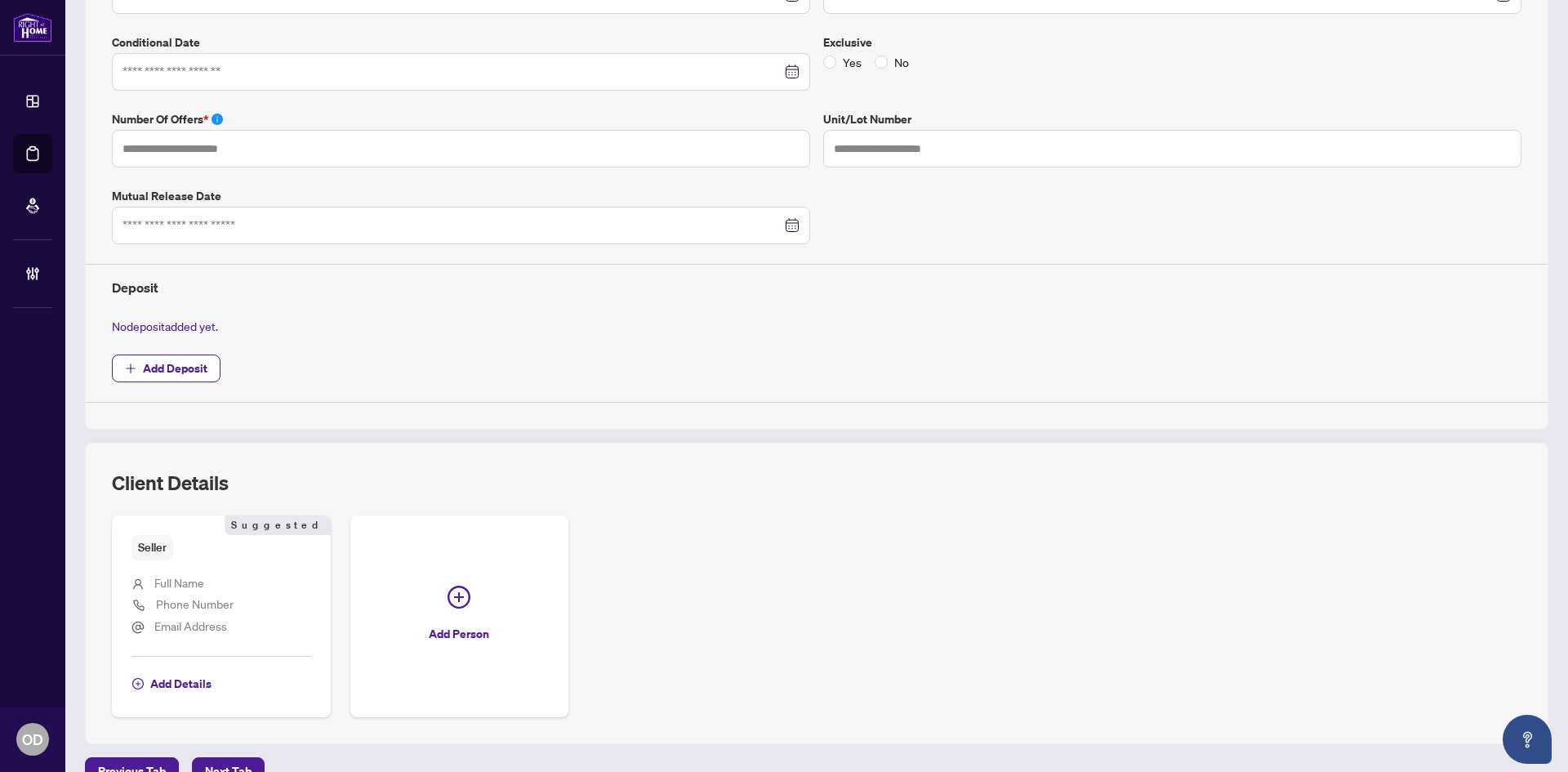
scroll to position [408, 0]
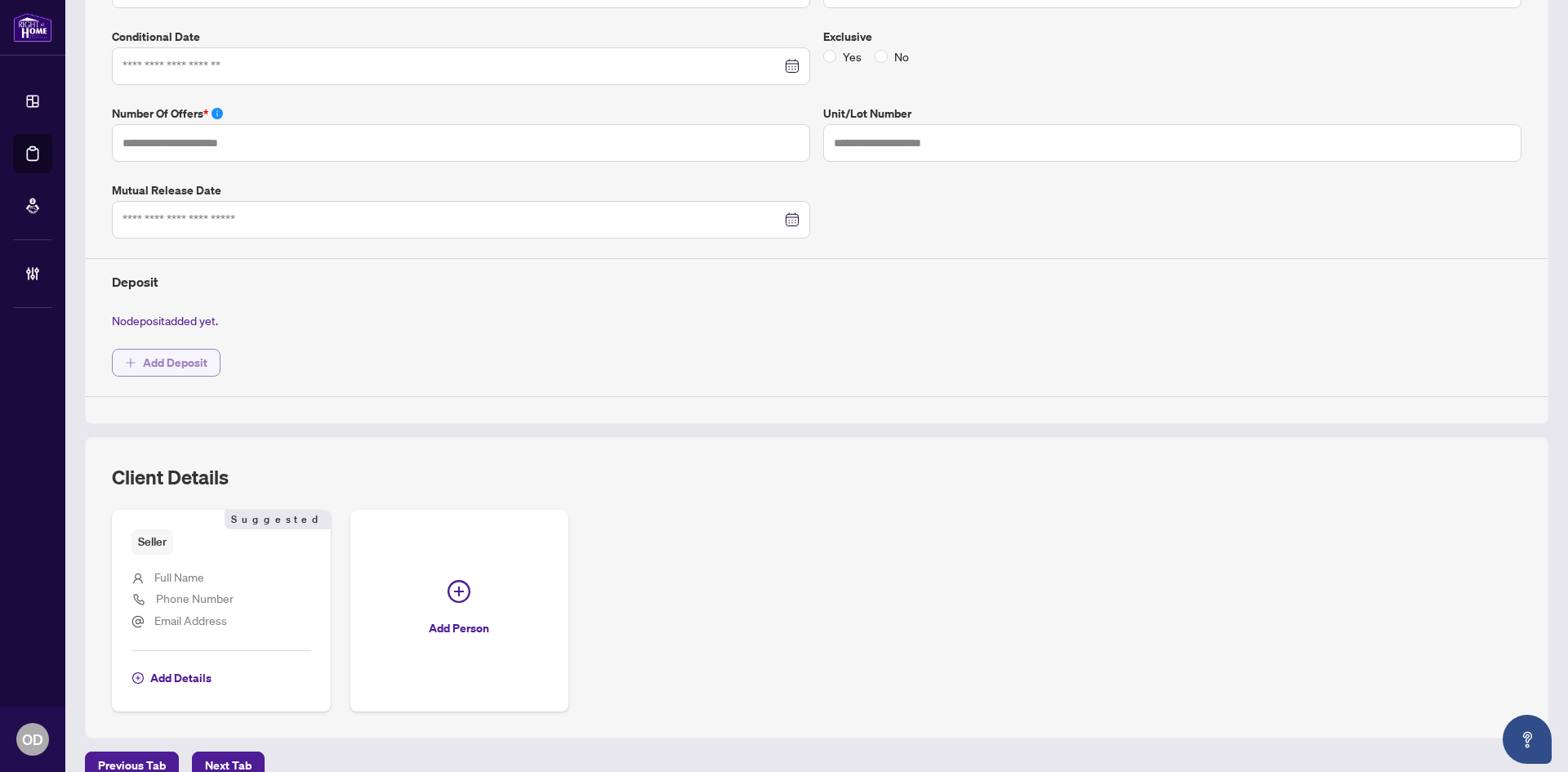
click at [184, 363] on span "Add Deposit" at bounding box center [175, 363] width 64 height 26
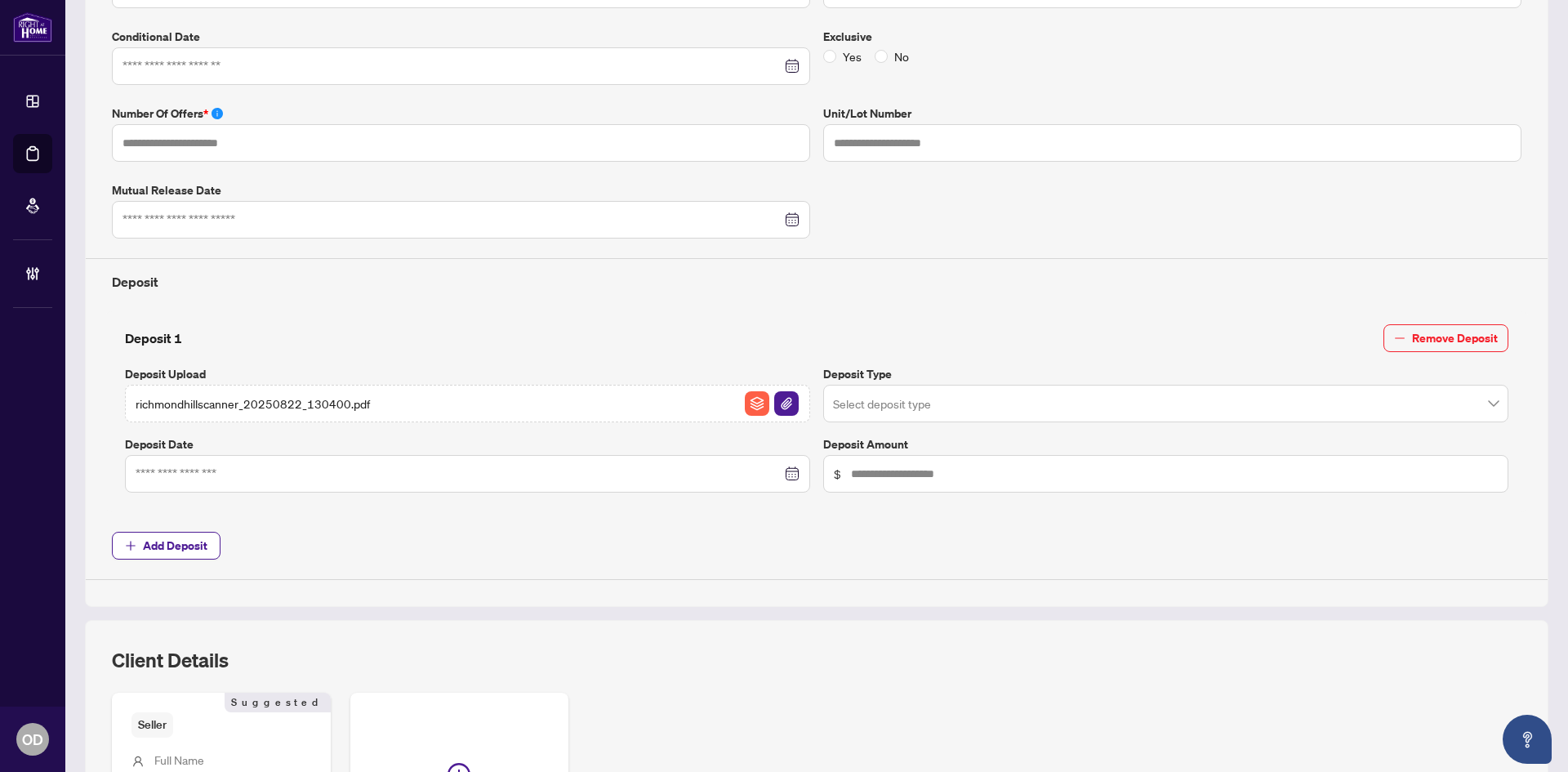
click at [416, 483] on div at bounding box center [467, 474] width 685 height 38
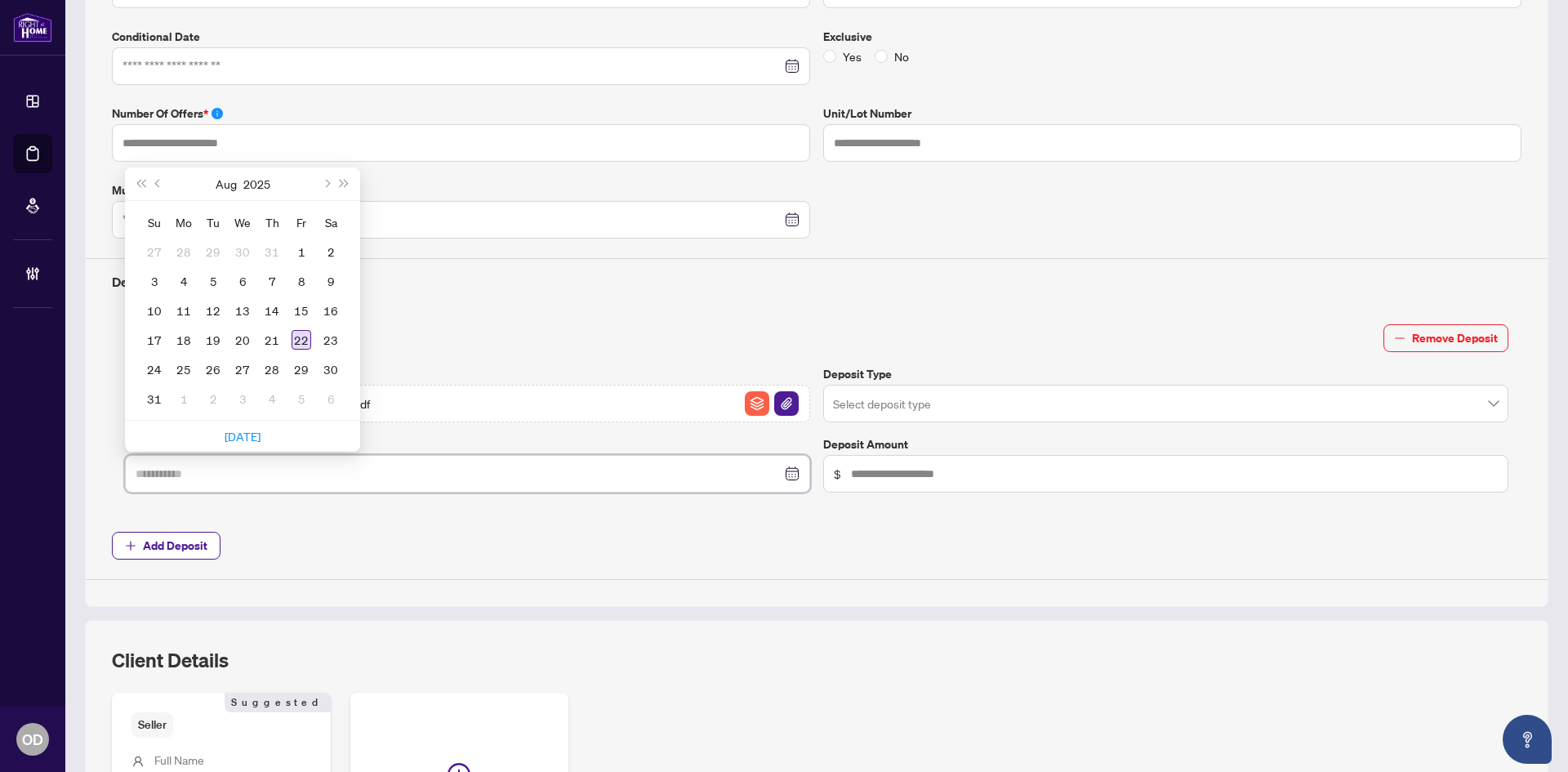
type input "**********"
click at [305, 334] on div "22" at bounding box center [301, 339] width 20 height 20
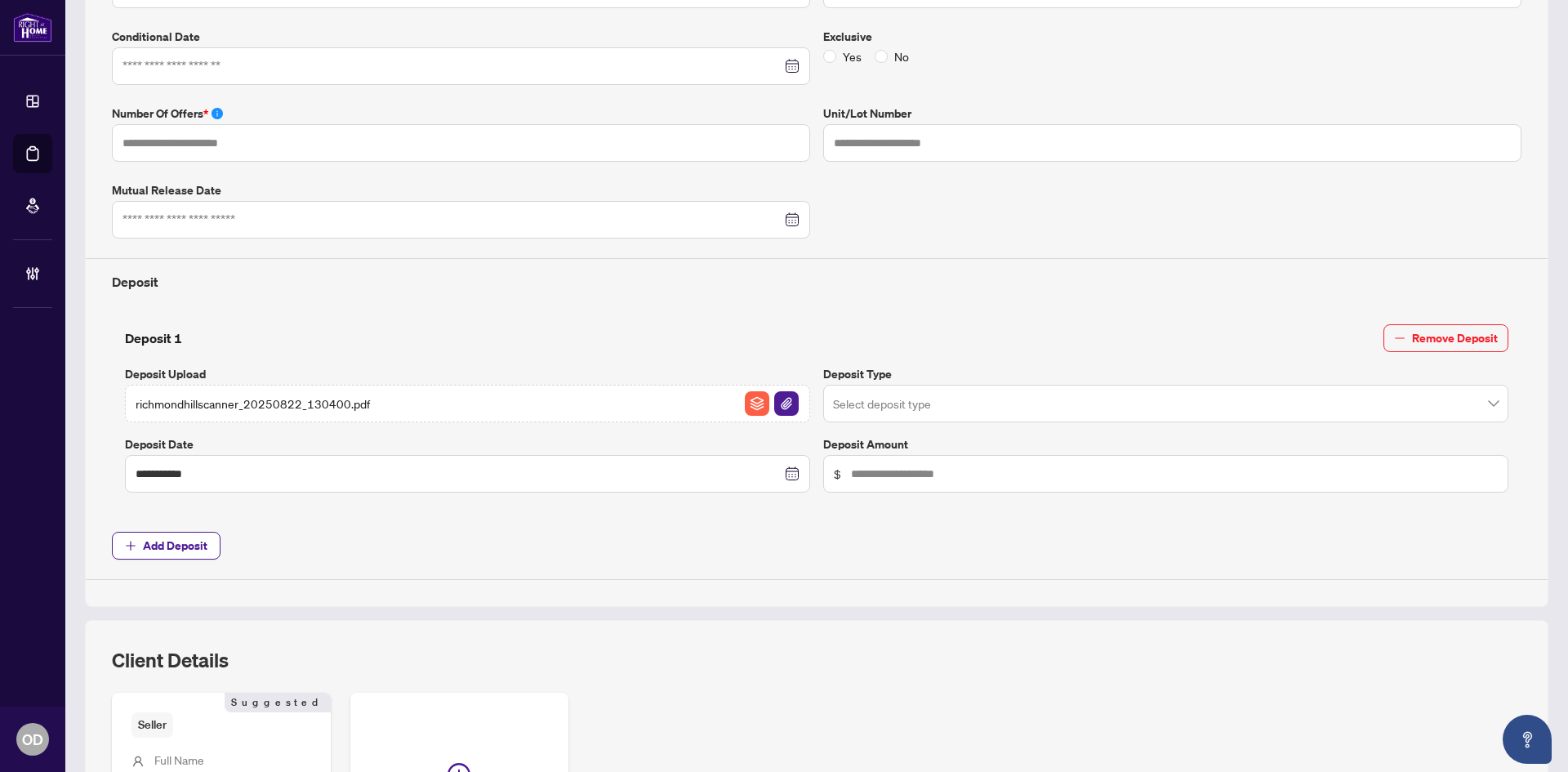
drag, startPoint x: 898, startPoint y: 377, endPoint x: 915, endPoint y: 402, distance: 30.2
click at [902, 386] on div "Deposit Type Select deposit type" at bounding box center [1165, 393] width 698 height 57
click at [916, 402] on input "search" at bounding box center [1158, 406] width 651 height 36
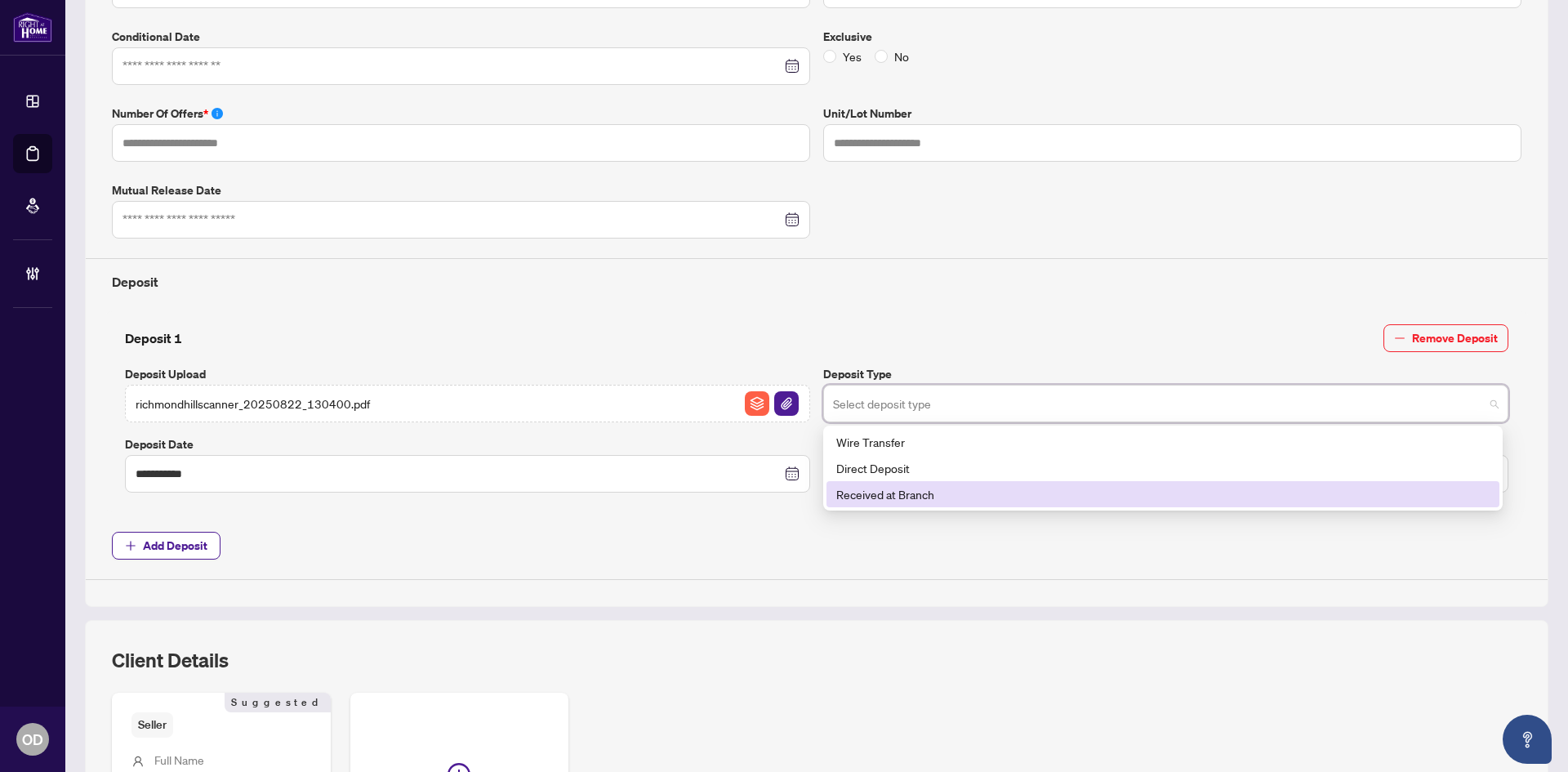
click at [910, 490] on div "Received at Branch" at bounding box center [1162, 494] width 653 height 18
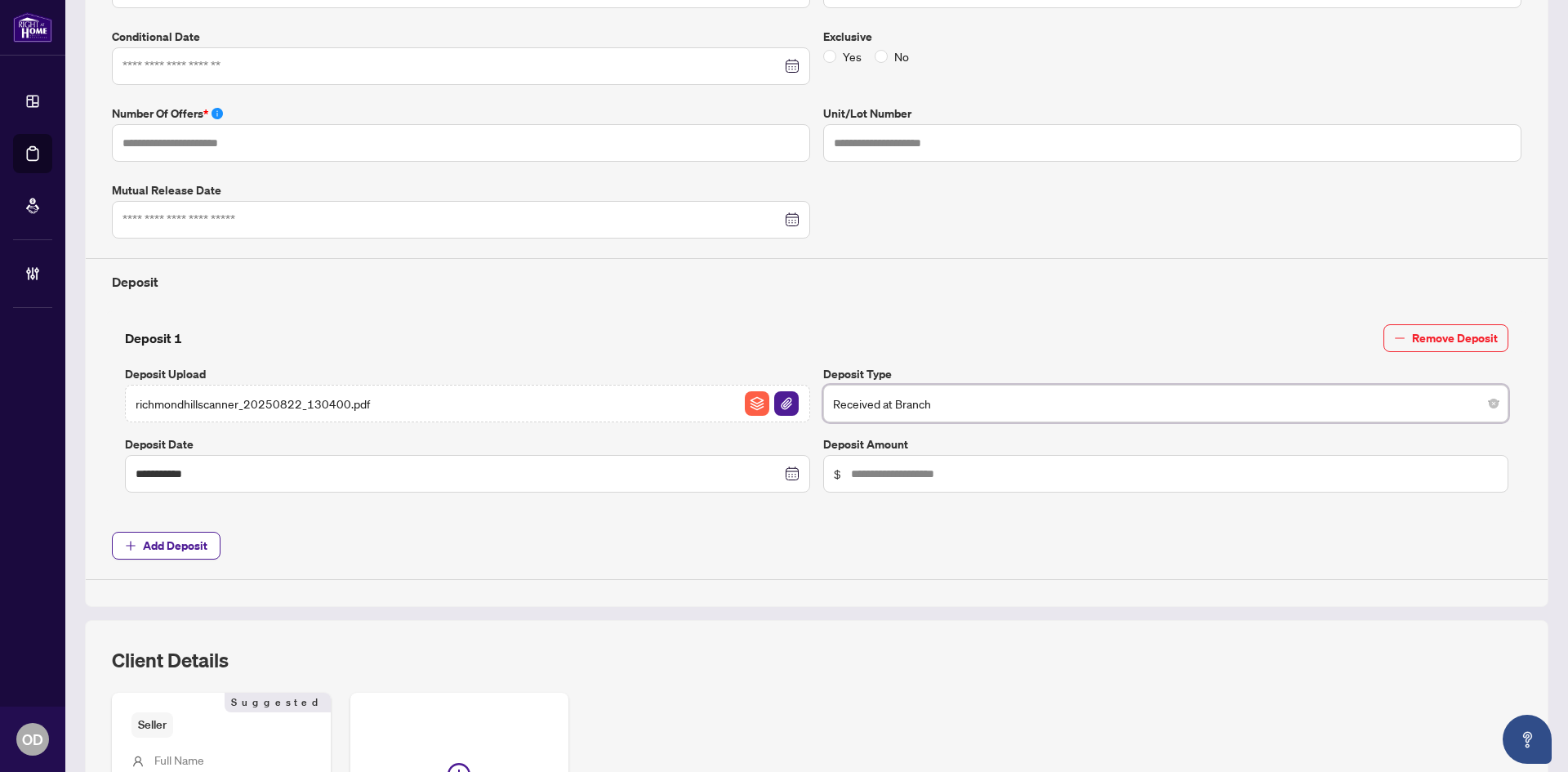
click at [902, 457] on span "$" at bounding box center [1165, 474] width 685 height 38
click at [889, 462] on span "$" at bounding box center [1165, 474] width 685 height 38
type input "******"
click at [722, 537] on span "Add Deposit" at bounding box center [816, 545] width 1409 height 27
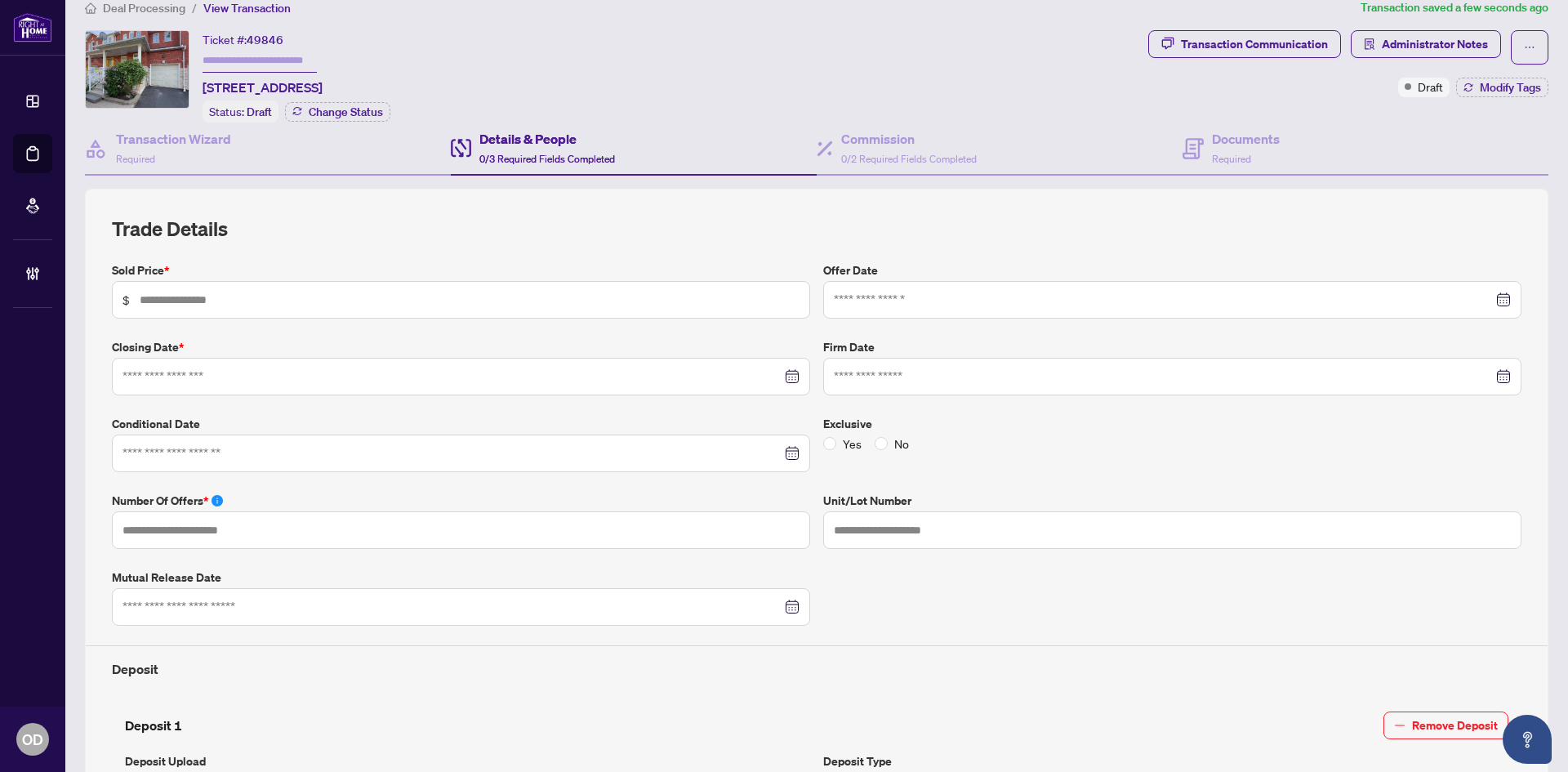
scroll to position [0, 0]
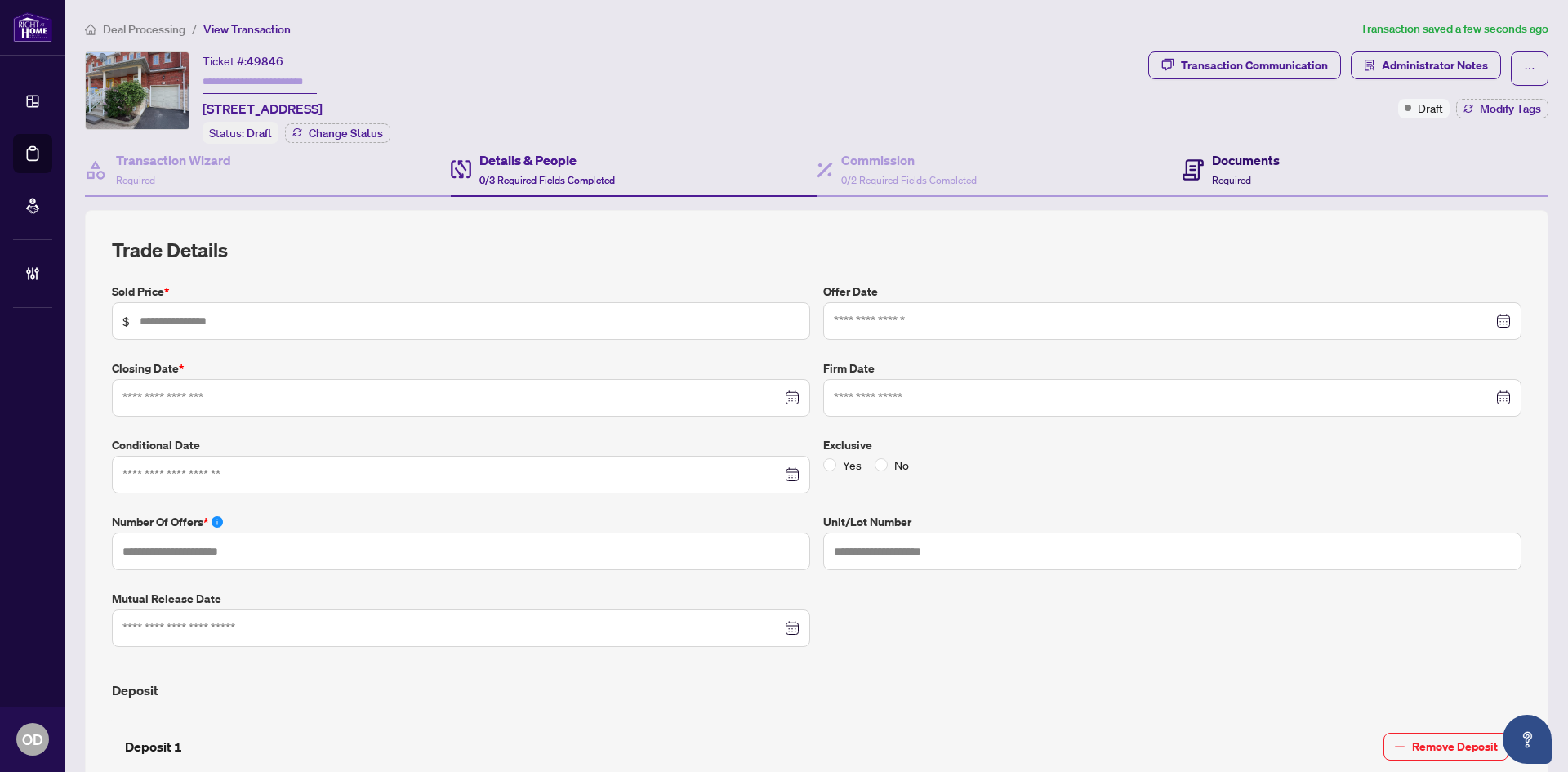
click at [1229, 168] on div "Documents Required" at bounding box center [1246, 169] width 68 height 39
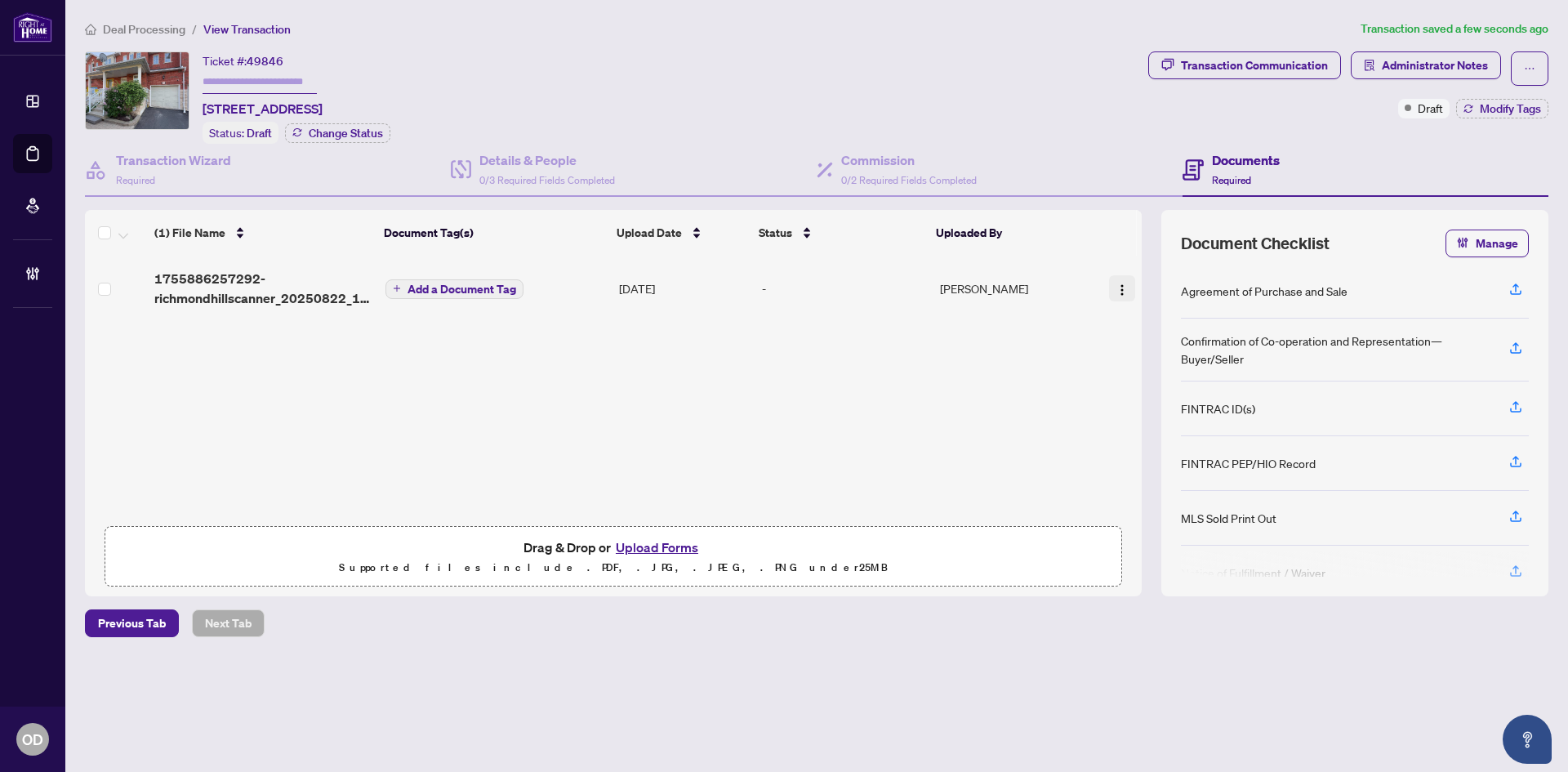
click at [1123, 285] on button "button" at bounding box center [1122, 288] width 26 height 26
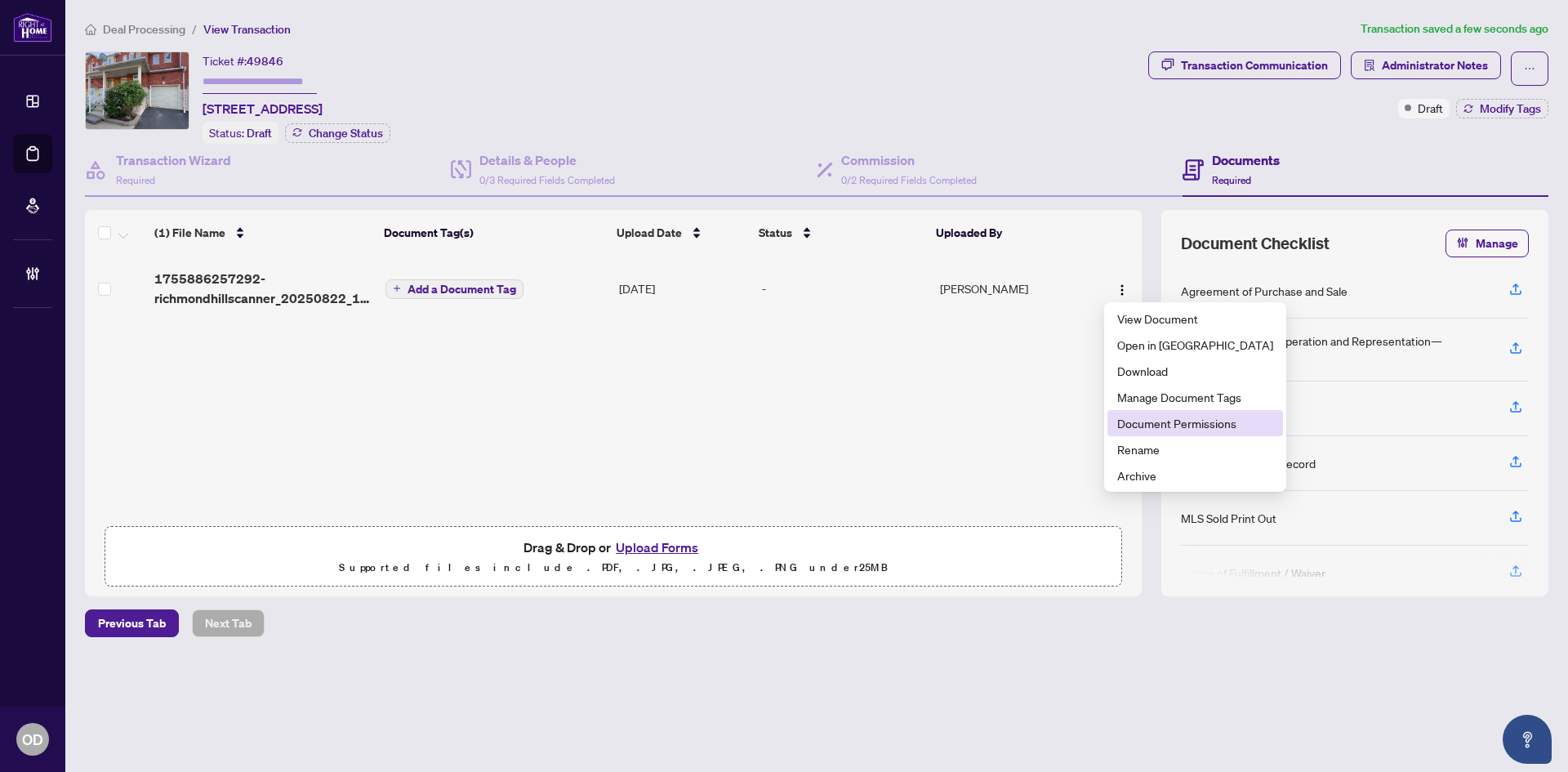
click at [1123, 435] on li "Document Permissions" at bounding box center [1195, 423] width 175 height 26
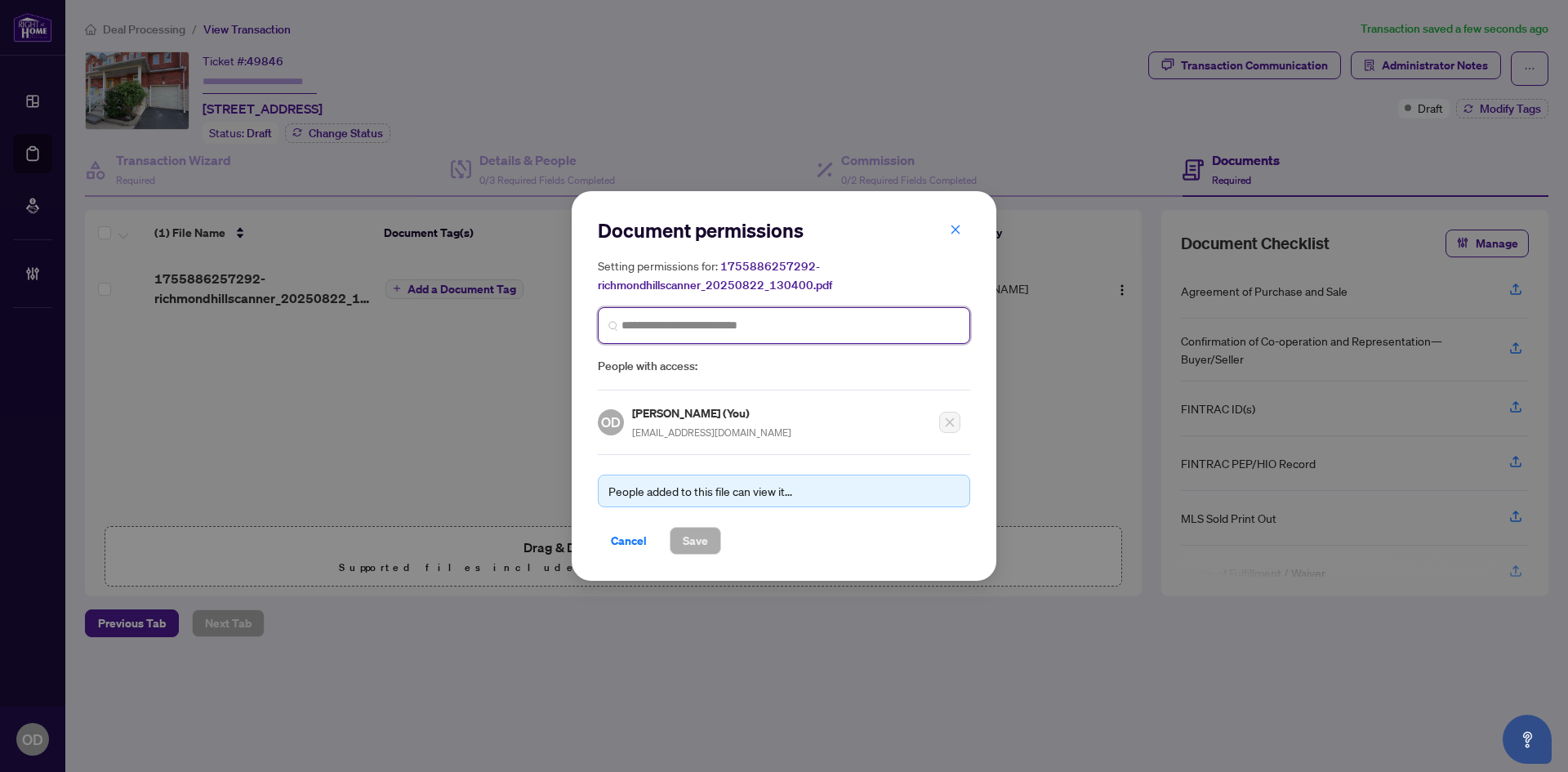
click at [832, 323] on input "search" at bounding box center [790, 325] width 338 height 17
click at [638, 325] on input "**********" at bounding box center [790, 325] width 338 height 17
type input "**********"
click at [776, 359] on div "PL [PERSON_NAME] [PERSON_NAME][EMAIL_ADDRESS][DOMAIN_NAME]" at bounding box center [783, 373] width 346 height 38
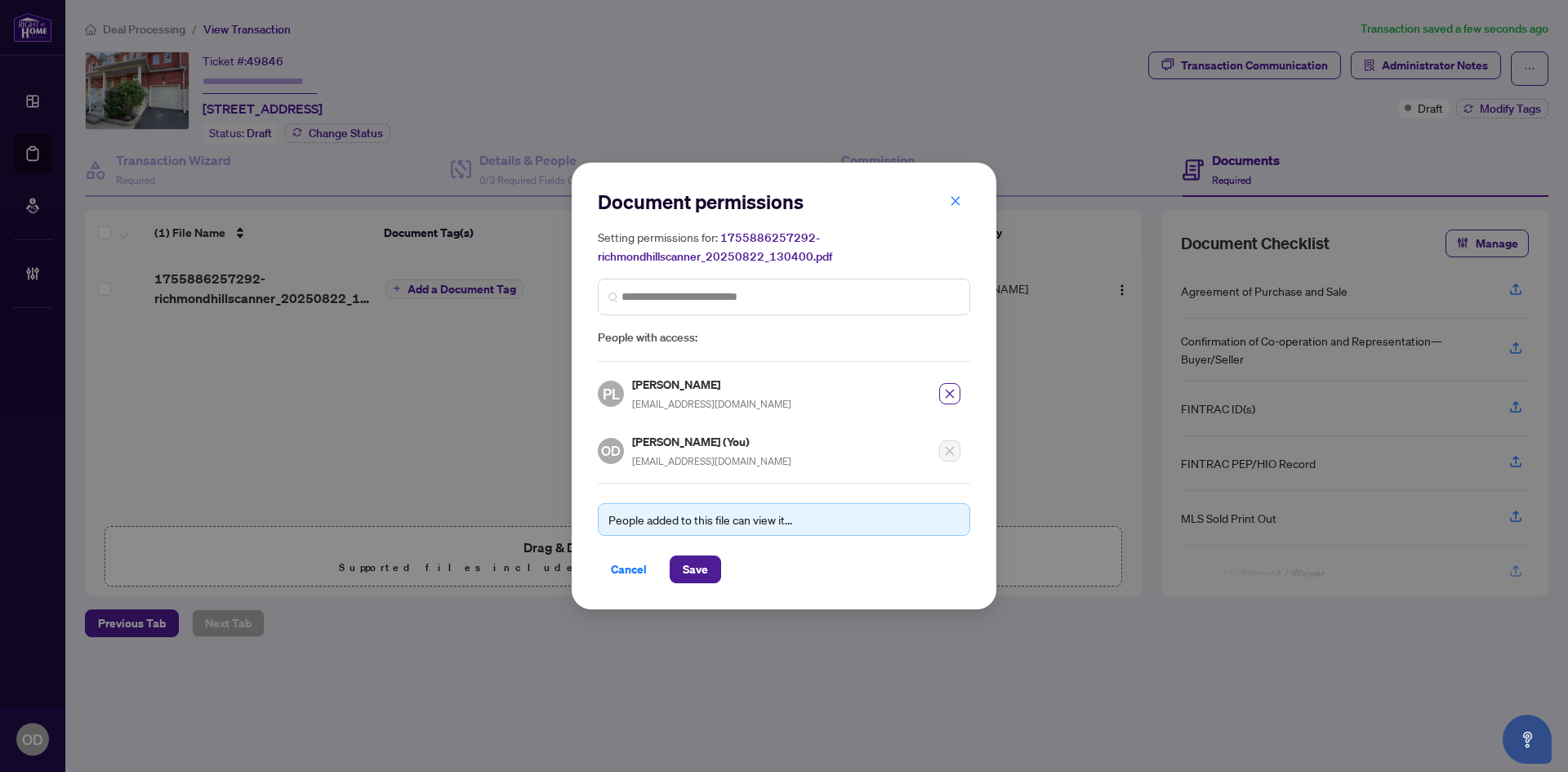
click at [696, 589] on div "Document permissions Setting permissions for: 1755886257292-richmondhillscanner…" at bounding box center [783, 385] width 425 height 446
click at [696, 568] on span "Save" at bounding box center [694, 569] width 25 height 26
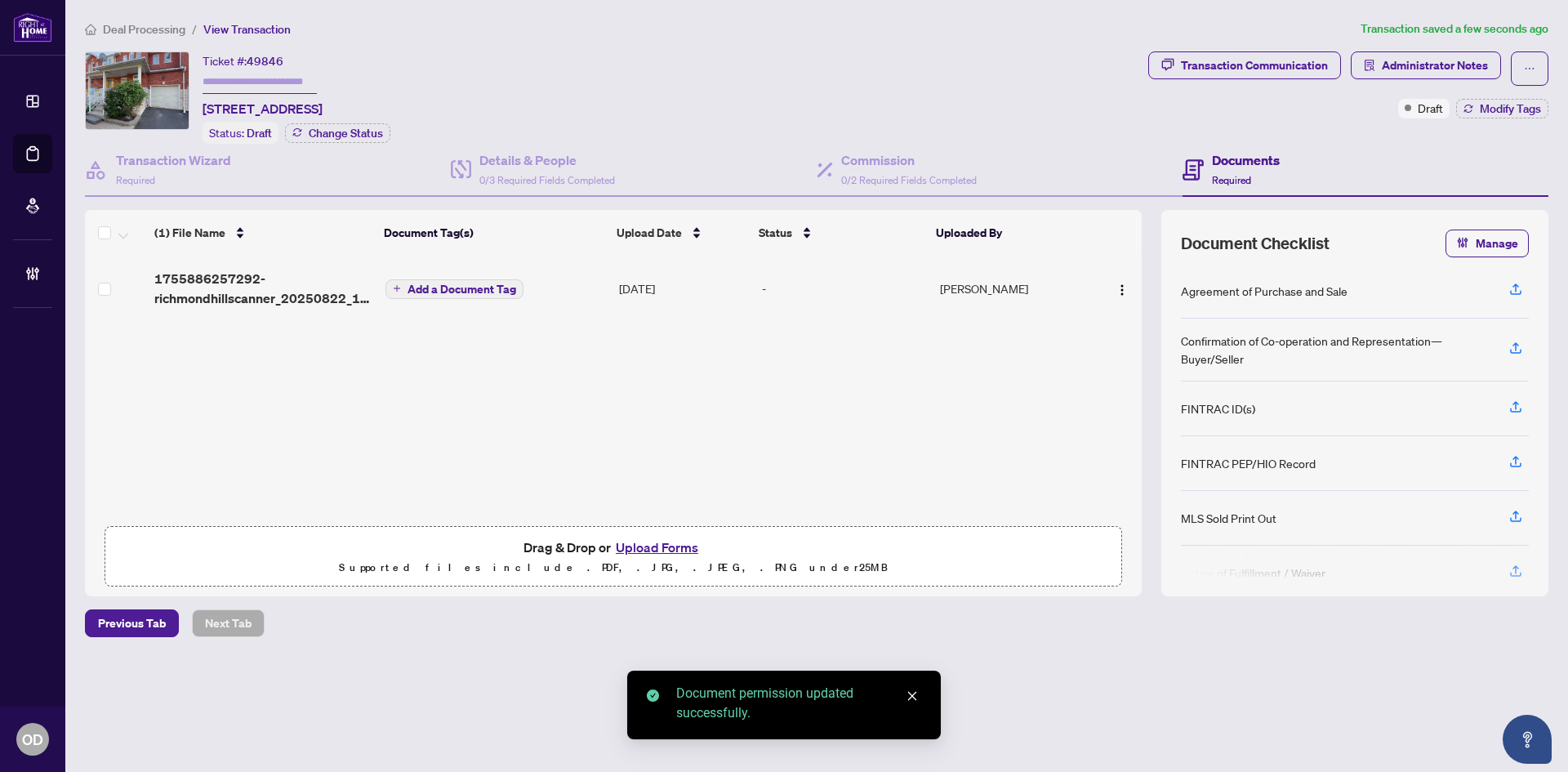
click at [154, 27] on span "Deal Processing" at bounding box center [144, 29] width 83 height 15
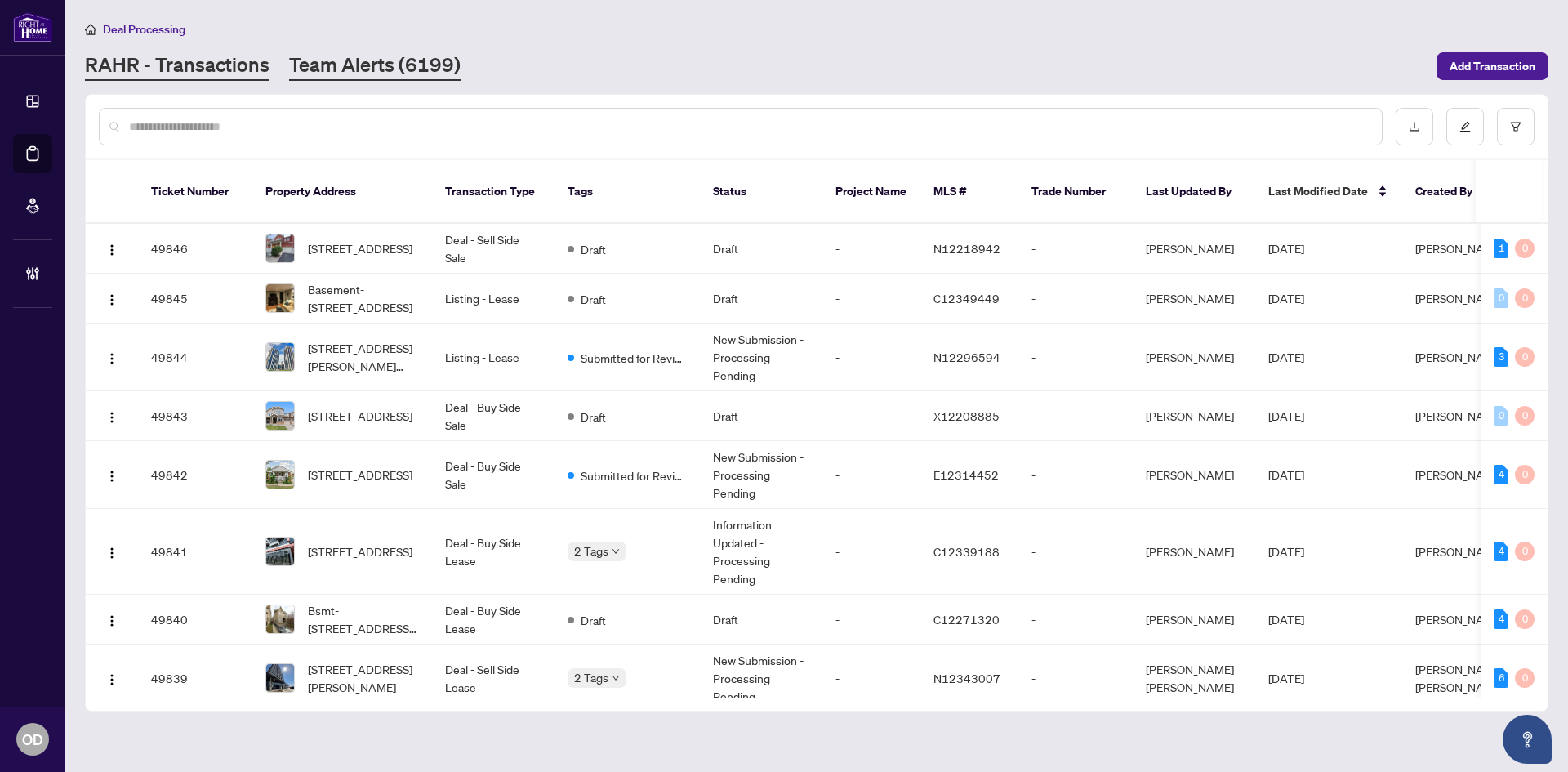
click at [354, 65] on link "Team Alerts (6199)" at bounding box center [375, 66] width 172 height 29
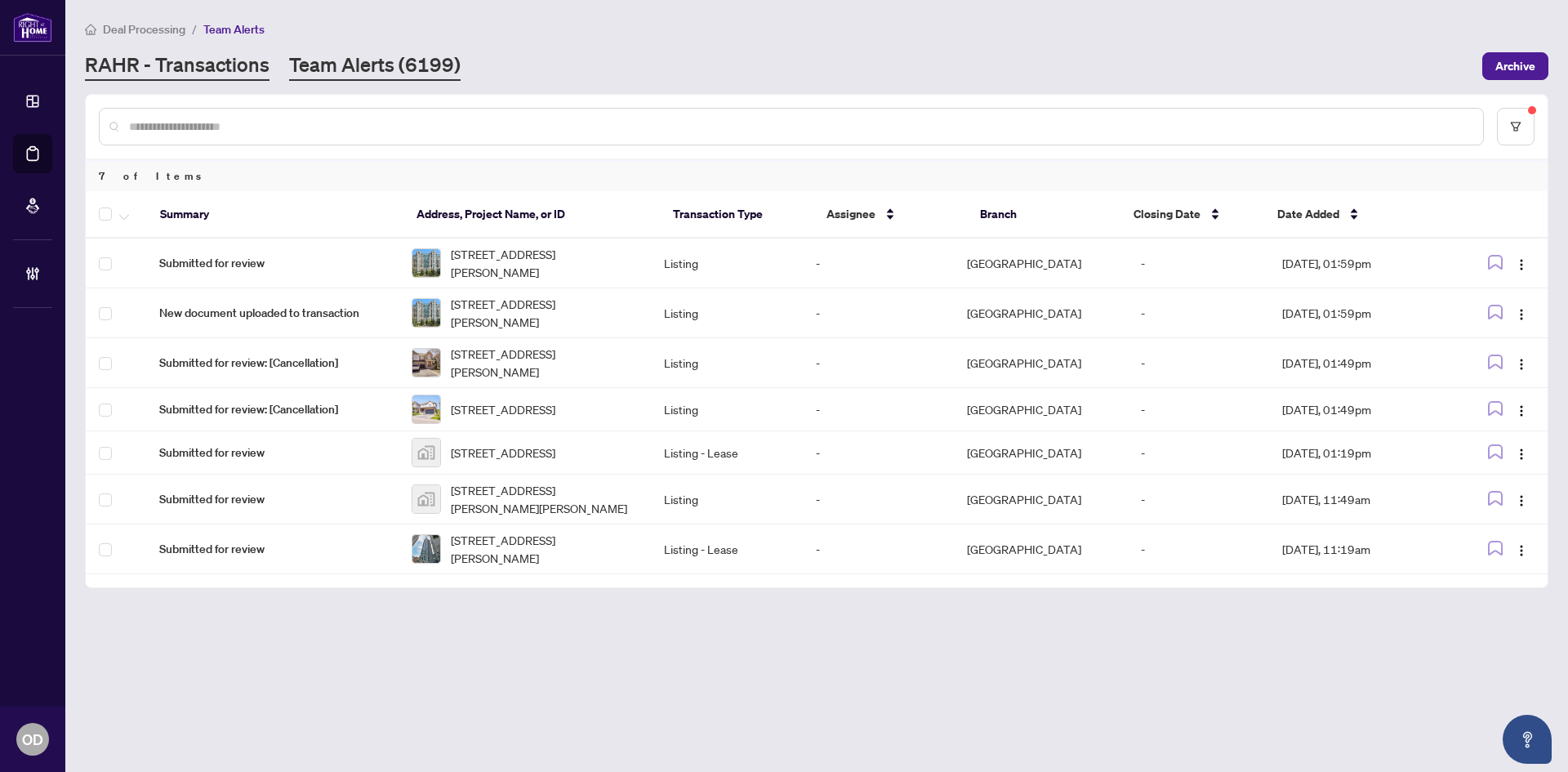
click at [219, 58] on link "RAHR - Transactions" at bounding box center [177, 66] width 185 height 29
